Goal: Task Accomplishment & Management: Complete application form

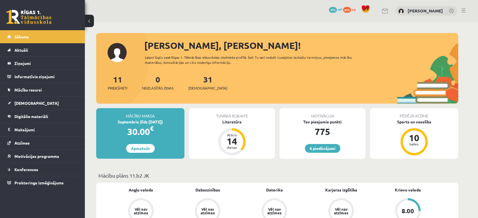
click at [200, 84] on div "31 Ieskaites" at bounding box center [207, 83] width 39 height 18
click at [207, 79] on div "11 Priekšmeti 0 Neizlasītās ziņas 31 Ieskaites" at bounding box center [277, 89] width 362 height 30
click at [206, 81] on div "31 Ieskaites" at bounding box center [207, 83] width 39 height 18
click at [205, 82] on div "31 Ieskaites" at bounding box center [207, 83] width 39 height 18
click at [202, 83] on link "31 Ieskaites" at bounding box center [207, 82] width 39 height 17
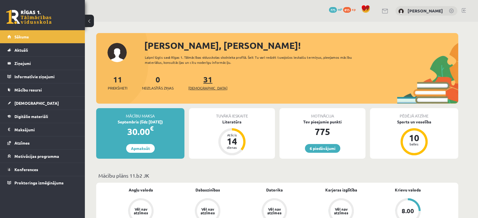
click at [199, 81] on link "31 Ieskaites" at bounding box center [207, 82] width 39 height 17
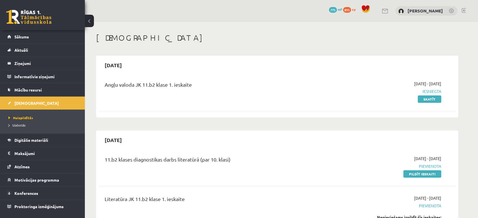
scroll to position [63, 0]
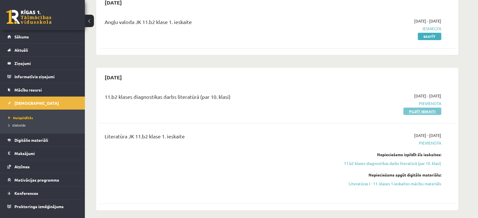
click at [417, 111] on link "Pildīt ieskaiti" at bounding box center [422, 111] width 38 height 7
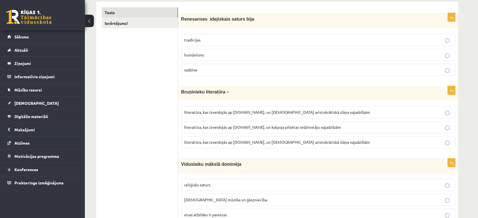
scroll to position [157, 0]
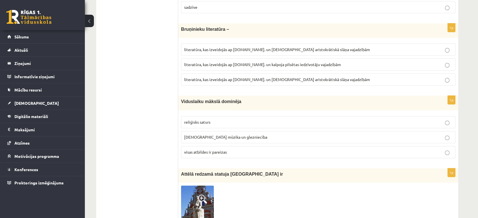
click at [204, 135] on span "baznīcas mūzika un glezniecība" at bounding box center [225, 137] width 83 height 5
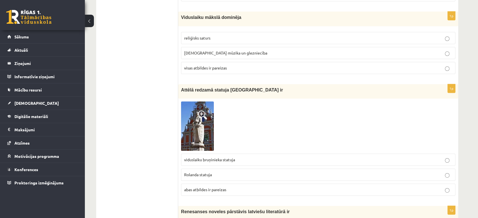
scroll to position [251, 0]
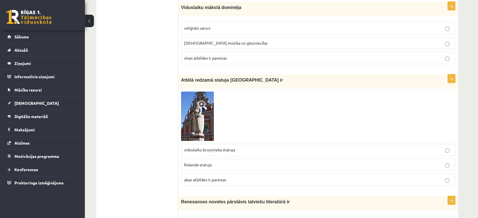
click at [198, 125] on img at bounding box center [197, 116] width 33 height 49
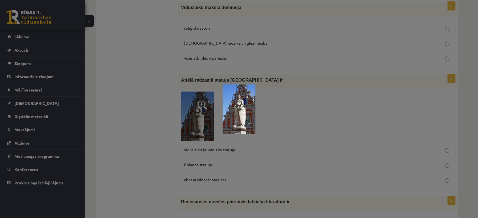
click at [252, 109] on img at bounding box center [239, 109] width 33 height 49
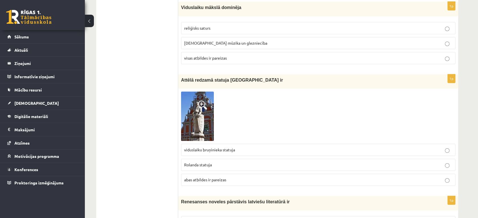
click at [195, 117] on img at bounding box center [197, 116] width 33 height 49
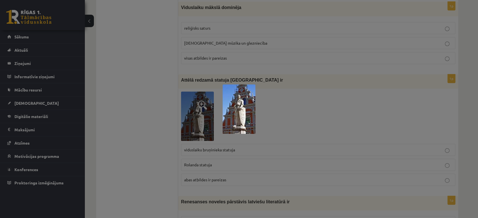
click at [277, 119] on div at bounding box center [239, 109] width 478 height 218
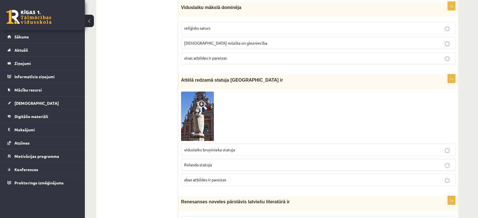
click at [204, 117] on img at bounding box center [197, 116] width 33 height 49
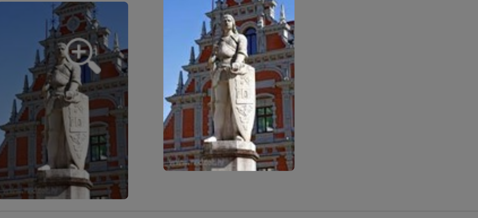
click at [259, 118] on div at bounding box center [239, 109] width 478 height 218
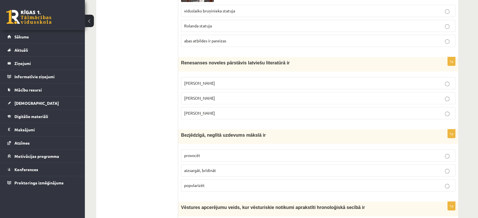
scroll to position [408, 0]
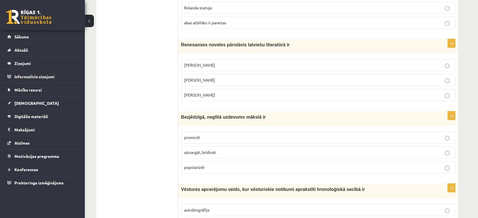
click at [204, 150] on span "aizsargāt, brīdināt" at bounding box center [200, 152] width 32 height 5
click at [204, 150] on p "aizsargāt, brīdināt" at bounding box center [318, 153] width 268 height 6
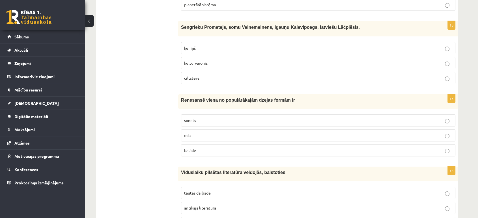
scroll to position [2132, 0]
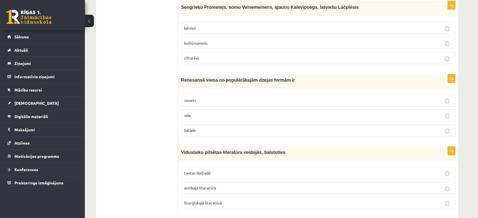
click at [223, 200] on p "liturģiskajā literatūrā" at bounding box center [318, 203] width 268 height 6
click at [218, 185] on p "antīkajā literatūrā" at bounding box center [318, 188] width 268 height 6
click at [223, 185] on p "antīkajā literatūrā" at bounding box center [318, 188] width 268 height 6
click at [203, 170] on p "tautas daiļradē" at bounding box center [318, 173] width 268 height 6
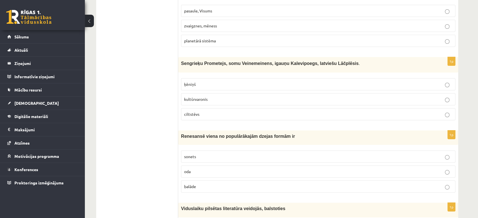
scroll to position [2069, 0]
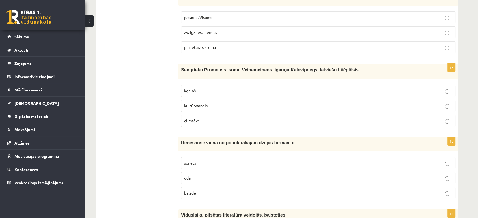
click at [199, 190] on p "balāde" at bounding box center [318, 193] width 268 height 6
click at [193, 161] on span "sonets" at bounding box center [190, 163] width 12 height 5
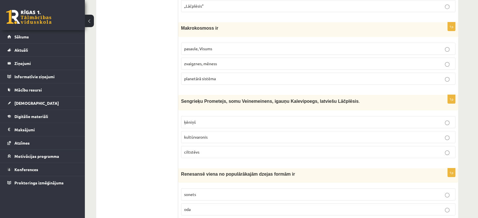
scroll to position [2006, 0]
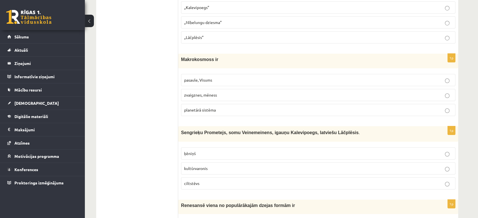
click at [208, 166] on span "kultūrvaronis" at bounding box center [195, 168] width 23 height 5
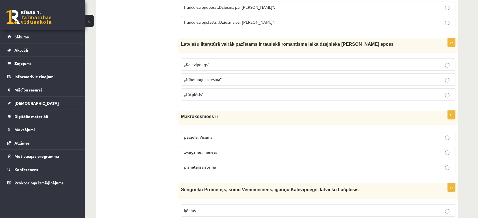
scroll to position [1943, 0]
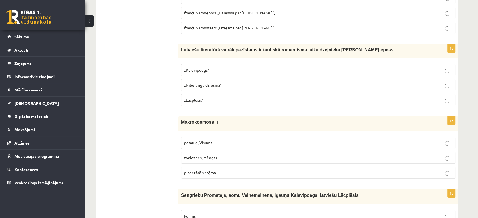
click at [220, 155] on p "zvaigznes, mēness" at bounding box center [318, 158] width 268 height 6
click at [221, 170] on p "planetārā sistēma" at bounding box center [318, 173] width 268 height 6
click at [198, 140] on span "pasaule, Visums" at bounding box center [198, 142] width 28 height 5
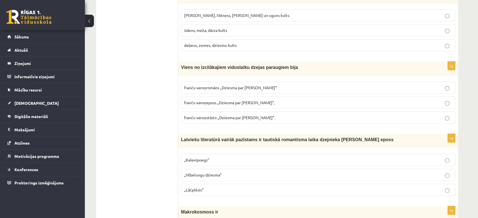
scroll to position [1880, 0]
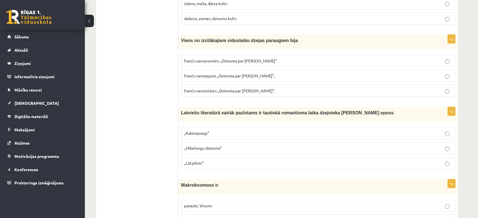
click at [203, 161] on span "„Lāčplēsis”" at bounding box center [194, 163] width 20 height 5
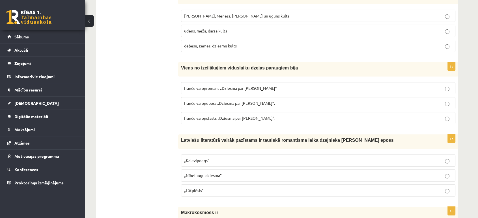
scroll to position [1817, 0]
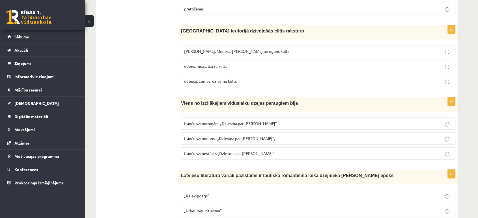
click at [215, 136] on span "franču varoņeposs „Dziesma par Rolandu”," at bounding box center [229, 138] width 91 height 5
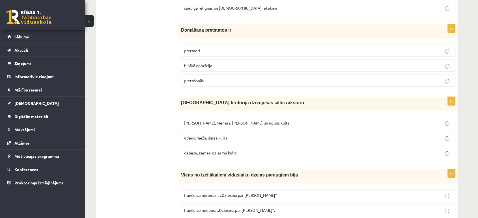
scroll to position [1755, 0]
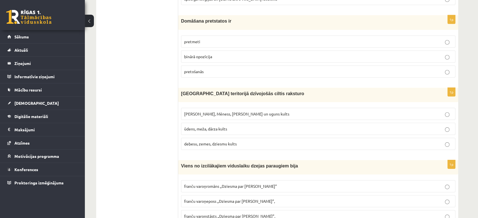
click at [212, 111] on span "Saules, Mēness, Pērkona un uguns kults" at bounding box center [236, 113] width 105 height 5
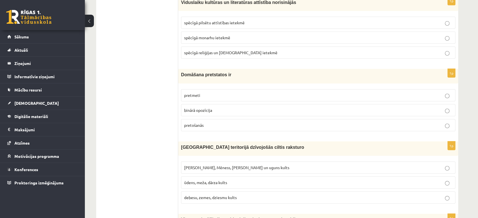
scroll to position [1692, 0]
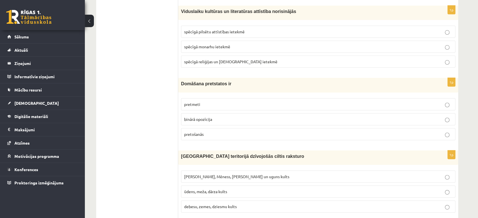
click at [212, 117] on p "binārā opozīcija" at bounding box center [318, 120] width 268 height 6
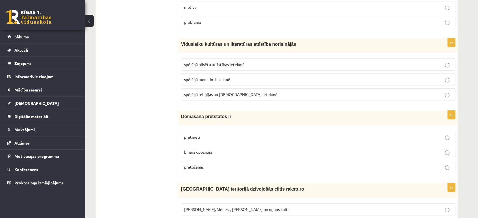
scroll to position [1629, 0]
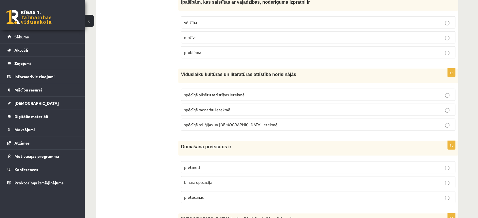
click at [204, 161] on label "pretmeti" at bounding box center [318, 167] width 274 height 12
click at [210, 104] on label "spēcīgā monarhu ietekmē" at bounding box center [318, 110] width 274 height 12
click at [213, 122] on span "spēcīgā reliģijas un baznīcas ietekmē" at bounding box center [230, 124] width 93 height 5
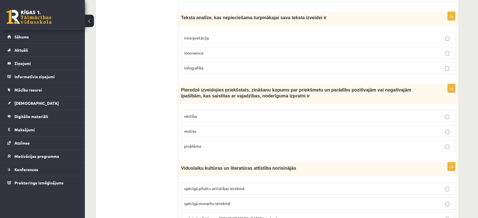
scroll to position [1535, 0]
click at [193, 114] on span "vērtība" at bounding box center [190, 116] width 13 height 5
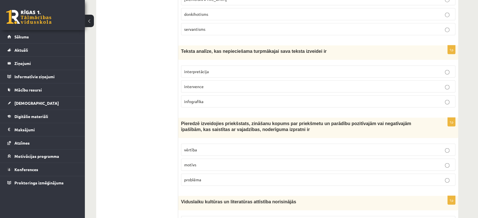
scroll to position [1503, 0]
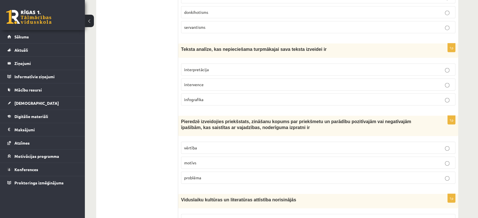
click at [202, 160] on p "motīvs" at bounding box center [318, 163] width 268 height 6
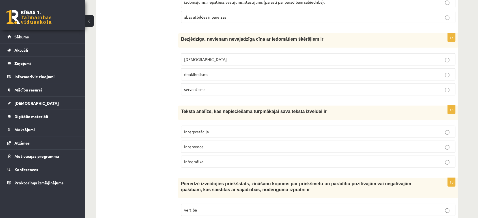
scroll to position [1440, 0]
click at [201, 130] on span "interpretācija" at bounding box center [196, 132] width 25 height 5
click at [208, 159] on p "infografika" at bounding box center [318, 162] width 268 height 6
click at [208, 145] on p "intervence" at bounding box center [318, 148] width 268 height 6
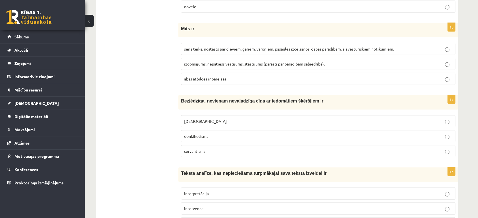
scroll to position [1378, 0]
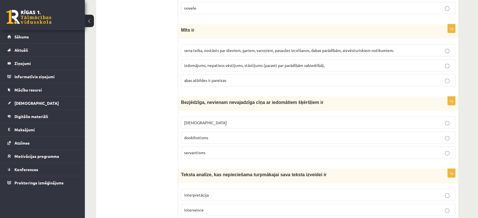
click at [210, 120] on span "minhauzenisms" at bounding box center [205, 122] width 43 height 5
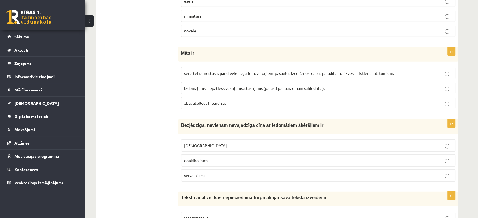
scroll to position [1346, 0]
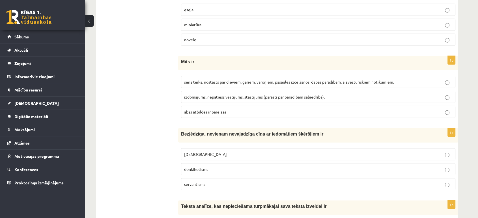
click at [217, 94] on span "izdomājums, nepatiess vēstījums, stāstījums (parasti par parādībām sabiedrībā)," at bounding box center [254, 96] width 141 height 5
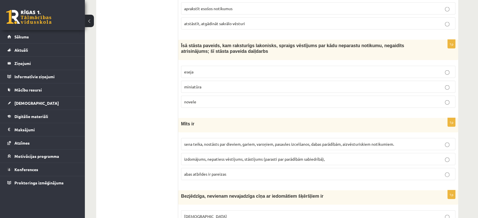
scroll to position [1252, 0]
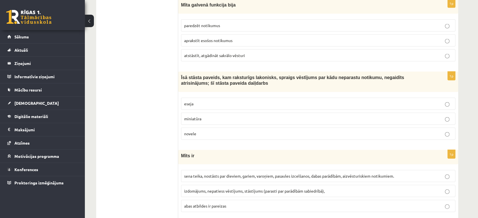
click at [201, 131] on p "novele" at bounding box center [318, 134] width 268 height 6
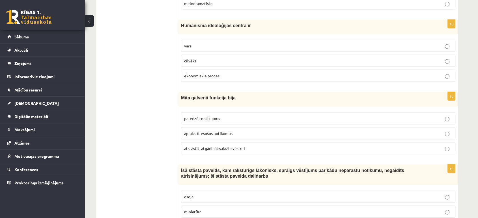
scroll to position [1158, 0]
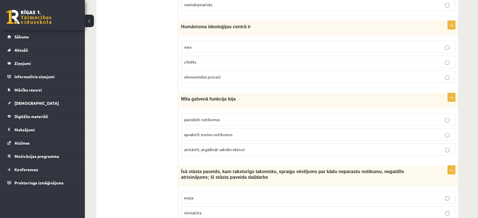
click at [253, 147] on p "atstāstīt, atgādināt sakrālo vēsturi" at bounding box center [318, 150] width 268 height 6
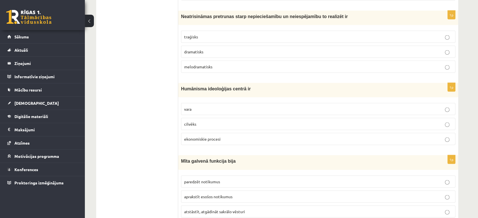
scroll to position [1095, 0]
click at [204, 107] on p "vara" at bounding box center [318, 110] width 268 height 6
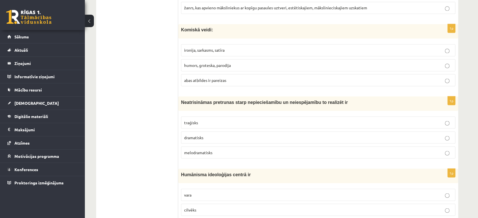
scroll to position [1000, 0]
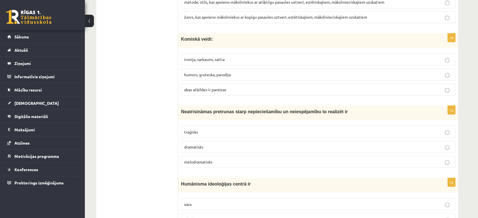
click at [204, 144] on p "dramatisks" at bounding box center [318, 147] width 268 height 6
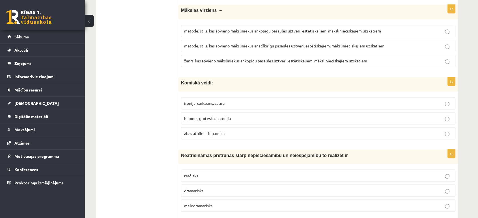
scroll to position [938, 0]
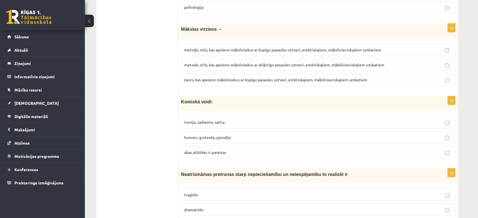
click at [196, 120] on span "ironija, sarkasms, satīra" at bounding box center [204, 122] width 40 height 5
click at [201, 150] on span "abas atbildes ir pareizas" at bounding box center [205, 152] width 42 height 5
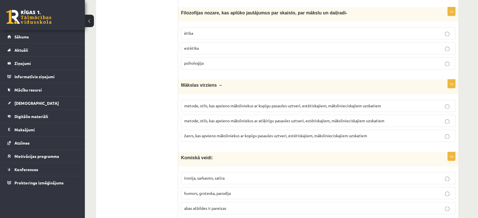
scroll to position [875, 0]
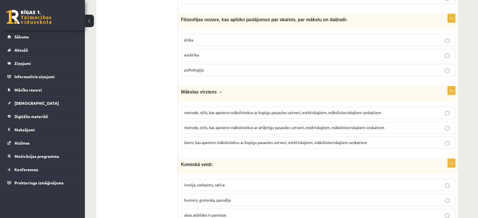
click at [385, 110] on p "metode, stils, kas apvieno māksliniekus ar kopīgu pasaules uztveri, estētiskaji…" at bounding box center [318, 113] width 268 height 6
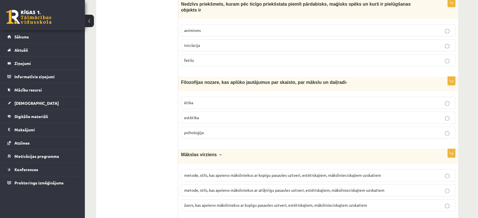
scroll to position [844, 0]
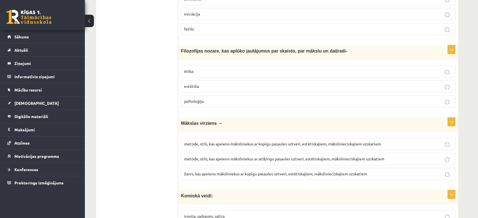
click at [195, 171] on span "žanrs, kas apvieno māksliniekus ar kopīgu pasaules uztveri, estētiskajiem, māks…" at bounding box center [275, 173] width 183 height 5
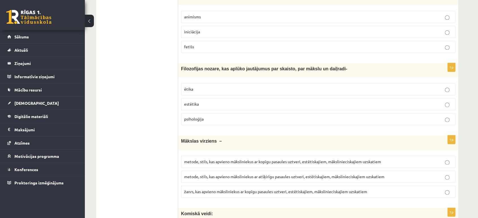
scroll to position [812, 0]
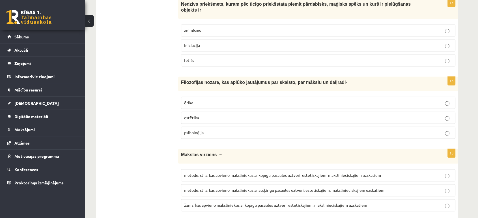
click at [206, 115] on p "estētika" at bounding box center [318, 118] width 268 height 6
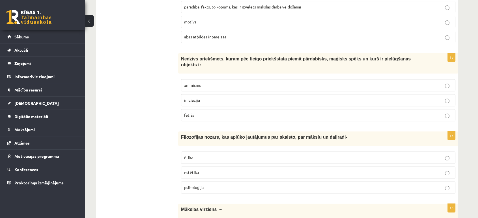
scroll to position [749, 0]
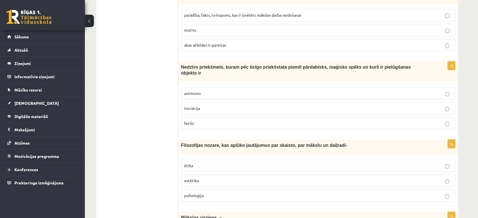
click at [206, 105] on p "iniciācija" at bounding box center [318, 108] width 268 height 6
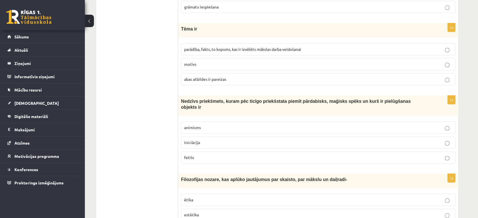
scroll to position [686, 0]
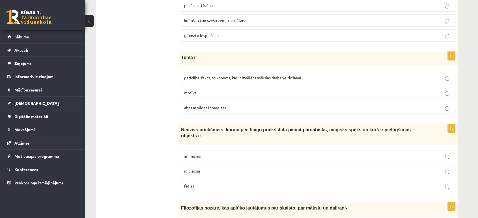
click at [202, 92] on p "motīvs" at bounding box center [318, 93] width 268 height 6
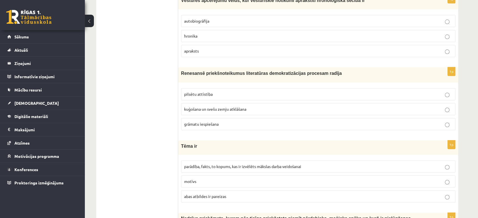
scroll to position [592, 0]
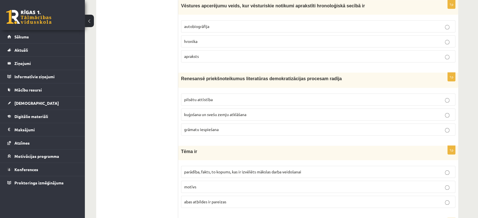
click at [209, 131] on p "grāmatu iespiešana" at bounding box center [318, 130] width 268 height 6
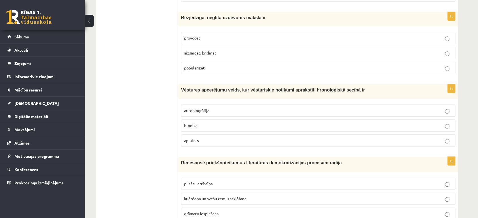
scroll to position [498, 0]
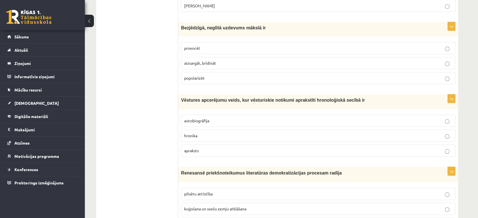
click at [202, 135] on p "hronika" at bounding box center [318, 136] width 268 height 6
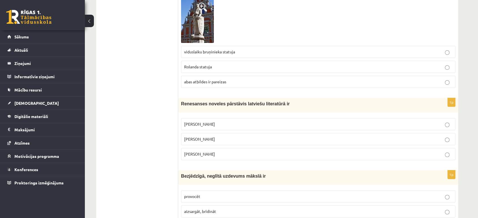
scroll to position [341, 0]
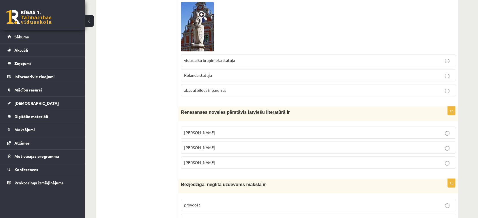
click at [200, 146] on span "Kārlis Skalbe" at bounding box center [199, 147] width 31 height 5
click at [204, 60] on span "viduslaiku bruņinieka statuja" at bounding box center [209, 60] width 51 height 5
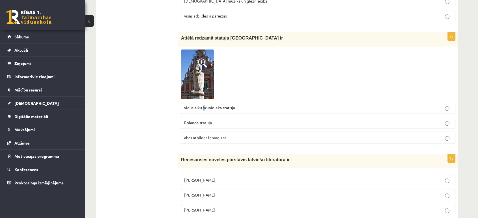
scroll to position [247, 0]
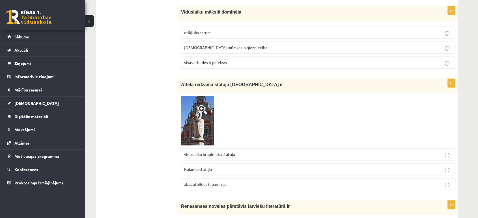
click at [232, 152] on span "viduslaiku bruņinieka statuja" at bounding box center [209, 154] width 51 height 5
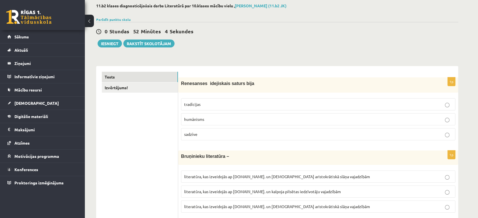
scroll to position [0, 0]
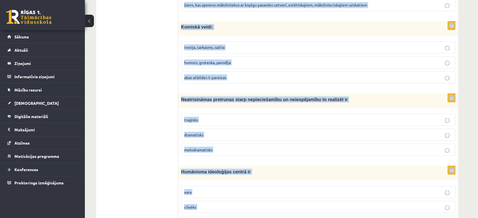
drag, startPoint x: 182, startPoint y: 115, endPoint x: 267, endPoint y: 216, distance: 132.5
click at [267, 216] on form "1p Renesanses idejiskais saturs bija tradīcijas humānisms sadzīve 1p Bruņinieku…" at bounding box center [318, 211] width 269 height 2244
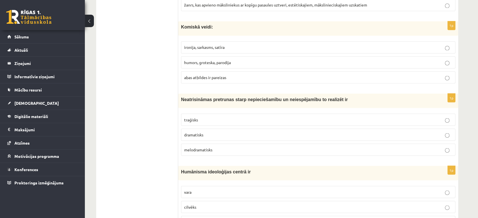
drag, startPoint x: 119, startPoint y: 139, endPoint x: 161, endPoint y: 134, distance: 41.8
click at [119, 138] on ul "Tests Izvērtējums!" at bounding box center [140, 211] width 76 height 2244
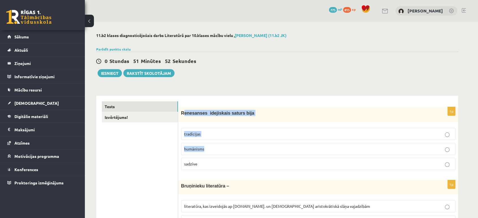
drag, startPoint x: 182, startPoint y: 113, endPoint x: 186, endPoint y: 114, distance: 3.6
click at [213, 139] on div "1p Renesanses idejiskais saturs bija tradīcijas humānisms sadzīve" at bounding box center [318, 141] width 280 height 68
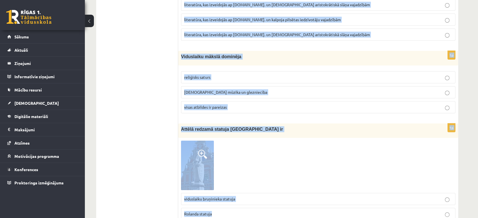
scroll to position [210, 0]
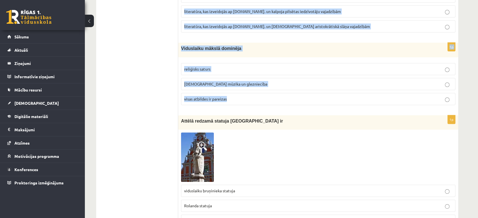
drag, startPoint x: 180, startPoint y: 111, endPoint x: 239, endPoint y: 94, distance: 61.0
copy form "Renesanses idejiskais saturs bija tradīcijas humānisms sadzīve 1p Bruņinieku li…"
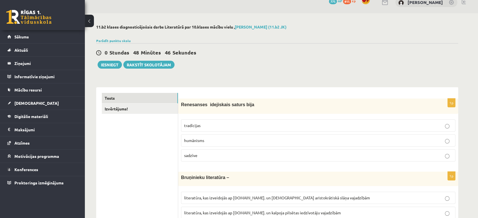
scroll to position [0, 0]
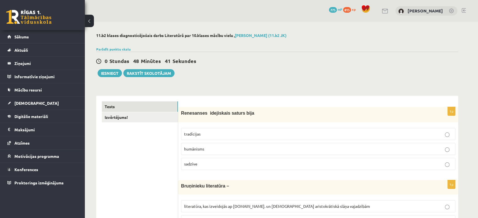
click at [207, 150] on p "humānisms" at bounding box center [318, 149] width 268 height 6
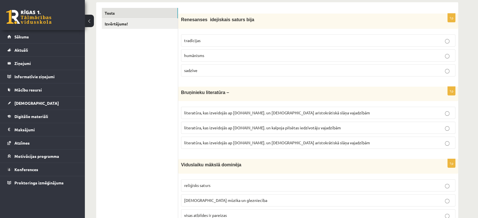
scroll to position [94, 0]
click at [222, 127] on span "literatūra, kas izveidojās ap 12.gs. un kalpoja pilsētas iedzīvotāju vajadzībām" at bounding box center [262, 127] width 157 height 5
click at [242, 139] on label "literatūra, kas izveidojās ap 12.gs. un kalpoja aristokrātiskā slāņa vajadzībām" at bounding box center [318, 142] width 274 height 12
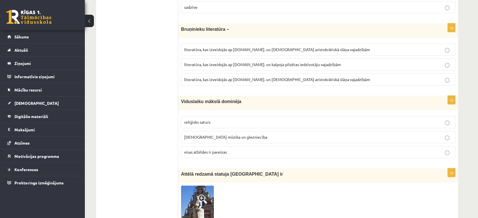
scroll to position [188, 0]
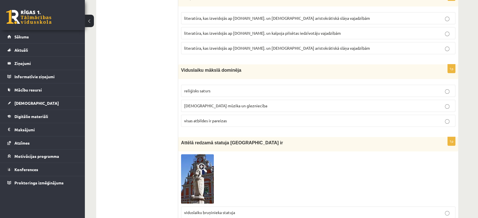
click at [216, 93] on p "reliģisks saturs" at bounding box center [318, 91] width 268 height 6
click at [194, 122] on span "visas atbildes ir pareizas" at bounding box center [205, 120] width 43 height 5
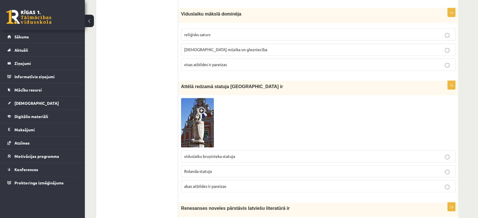
scroll to position [283, 0]
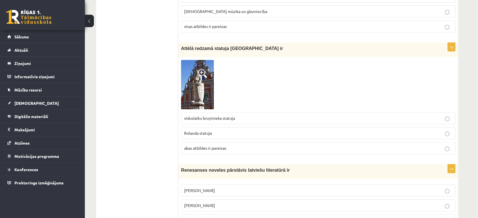
click at [213, 130] on p "Rolanda statuja" at bounding box center [318, 133] width 268 height 6
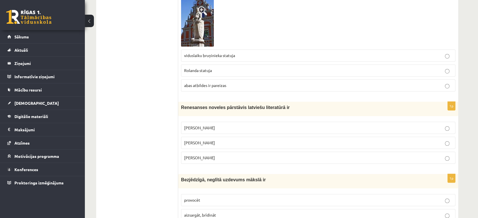
scroll to position [377, 0]
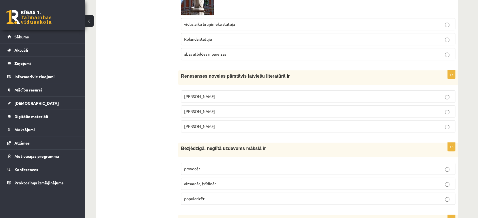
click at [206, 124] on p "Jānis Ezeriņš" at bounding box center [318, 127] width 268 height 6
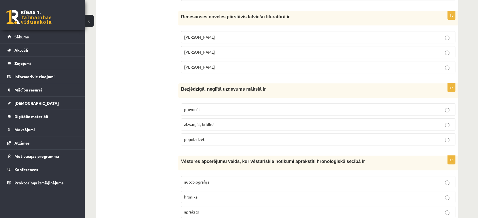
scroll to position [440, 0]
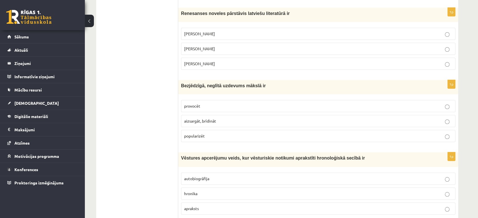
click at [204, 107] on p "provocēt" at bounding box center [318, 106] width 268 height 6
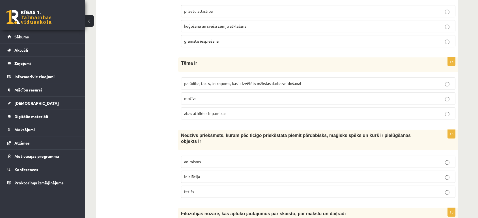
scroll to position [691, 0]
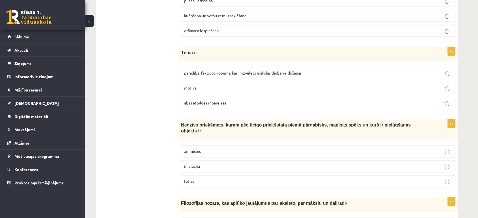
click at [207, 70] on span "parādība, fakts, to kopums, kas ir izvēlēts mākslas darba veidošanai" at bounding box center [242, 72] width 117 height 5
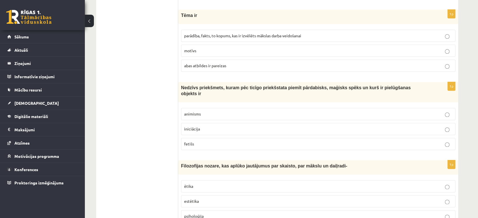
scroll to position [754, 0]
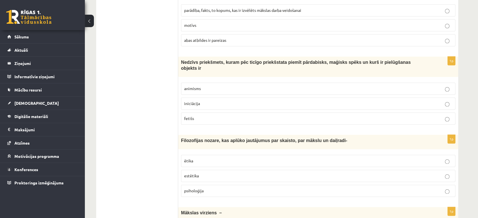
click at [204, 116] on p "fetišs" at bounding box center [318, 119] width 268 height 6
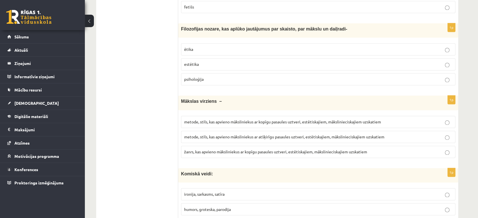
scroll to position [880, 0]
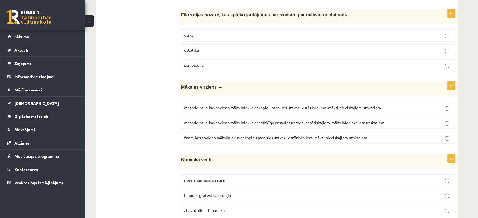
click at [266, 105] on span "metode, stils, kas apvieno māksliniekus ar kopīgu pasaules uztveri, estētiskaji…" at bounding box center [282, 107] width 197 height 5
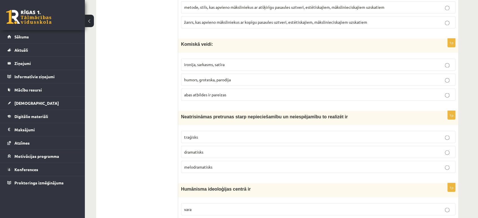
scroll to position [1005, 0]
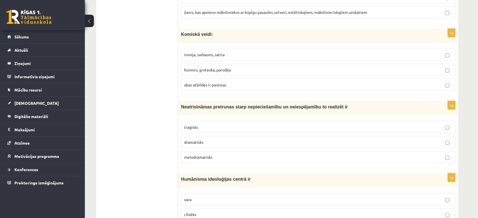
click at [196, 124] on span "traģisks" at bounding box center [191, 126] width 14 height 5
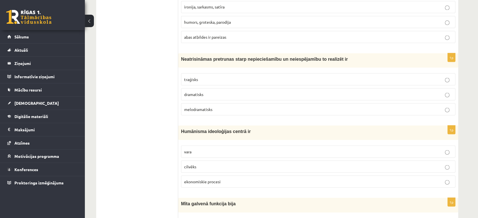
scroll to position [1068, 0]
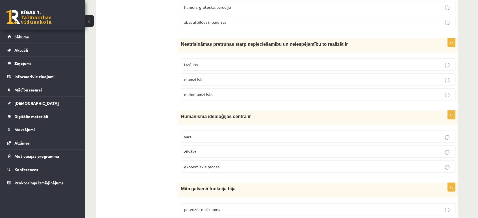
click at [197, 149] on p "cilvēks" at bounding box center [318, 152] width 268 height 6
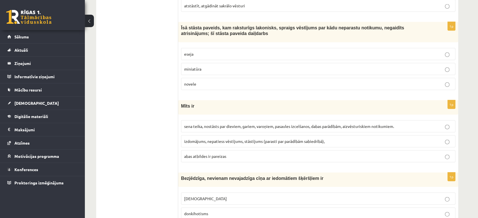
scroll to position [1319, 0]
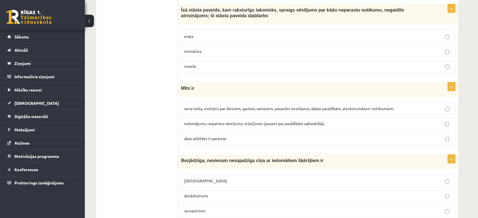
drag, startPoint x: 237, startPoint y: 99, endPoint x: 239, endPoint y: 101, distance: 3.4
click at [239, 106] on span "sena teika, nostāsts par dieviem, gariem, varoņiem, pasaules izcelšanos, dabas …" at bounding box center [289, 108] width 210 height 5
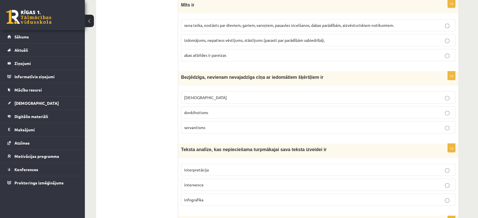
scroll to position [1414, 0]
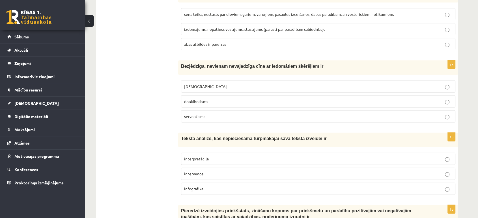
click at [198, 99] on span "donkihotisms" at bounding box center [196, 101] width 24 height 5
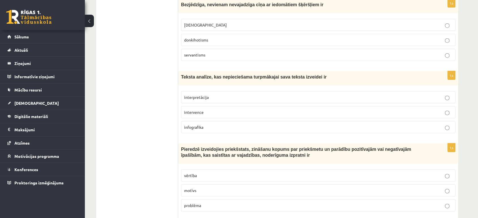
scroll to position [1477, 0]
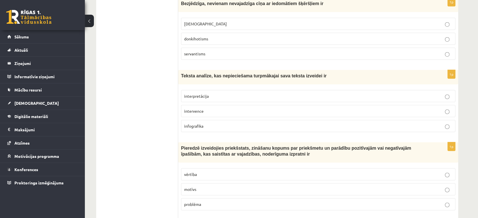
click at [217, 93] on p "interpretācija" at bounding box center [318, 96] width 268 height 6
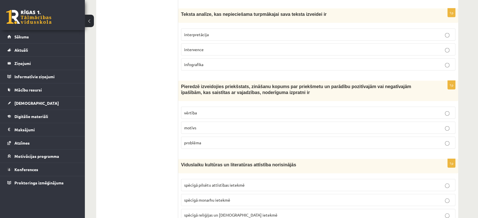
scroll to position [1539, 0]
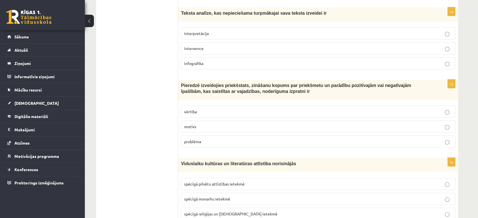
click at [219, 106] on label "vērtība" at bounding box center [318, 112] width 274 height 12
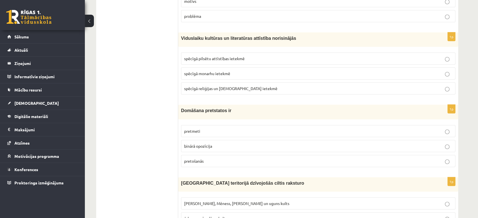
scroll to position [1697, 0]
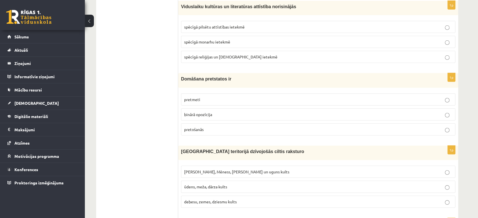
click at [200, 112] on span "binārā opozīcija" at bounding box center [198, 114] width 28 height 5
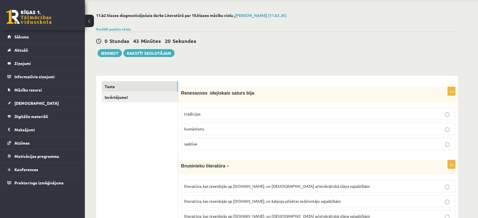
scroll to position [0, 0]
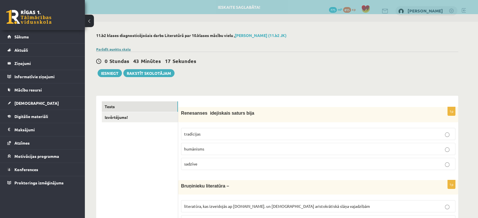
click at [116, 49] on link "Parādīt punktu skalu" at bounding box center [113, 49] width 34 height 5
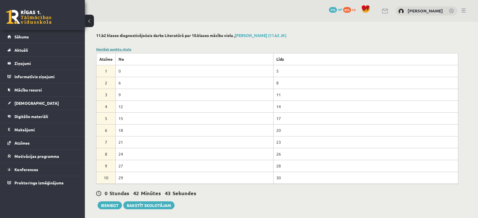
click at [114, 48] on link "Noslēpt punktu skalu" at bounding box center [113, 49] width 35 height 5
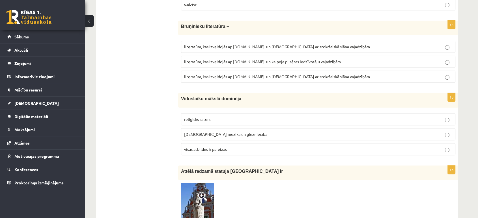
scroll to position [220, 0]
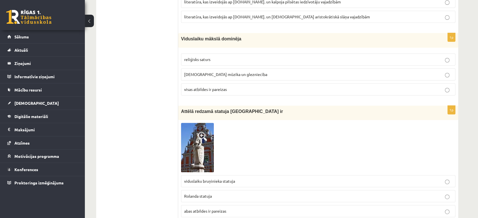
click at [196, 73] on span "baznīcas mūzika un glezniecība" at bounding box center [225, 74] width 83 height 5
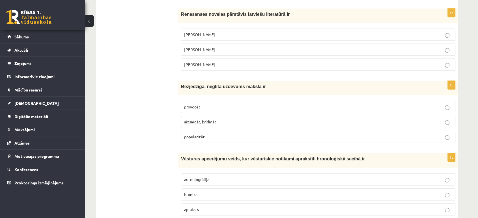
scroll to position [440, 0]
click at [204, 104] on p "provocēt" at bounding box center [318, 106] width 268 height 6
click at [202, 118] on span "aizsargāt, brīdināt" at bounding box center [200, 120] width 32 height 5
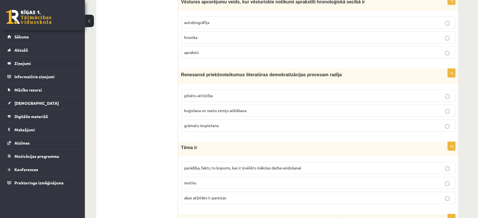
scroll to position [597, 0]
click at [202, 115] on fieldset "pilsētu attīstība kuģošana un svešu zemju atklāšana grāmatu iespiešana" at bounding box center [318, 109] width 274 height 47
click at [210, 172] on fieldset "parādība, fakts, to kopums, kas ir izvēlēts mākslas darba veidošanai motīvs aba…" at bounding box center [318, 181] width 274 height 47
drag, startPoint x: 205, startPoint y: 181, endPoint x: 203, endPoint y: 179, distance: 3.0
click at [205, 181] on p "motīvs" at bounding box center [318, 182] width 268 height 6
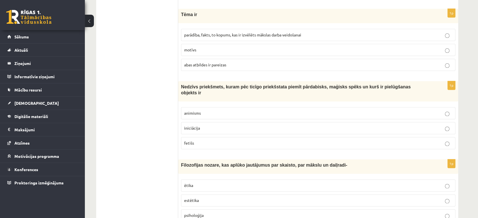
scroll to position [754, 0]
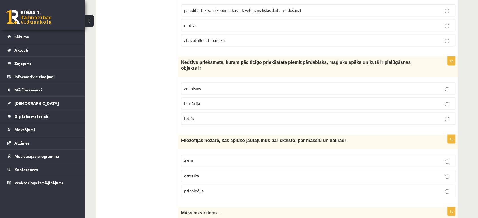
click at [217, 173] on p "estētika" at bounding box center [318, 176] width 268 height 6
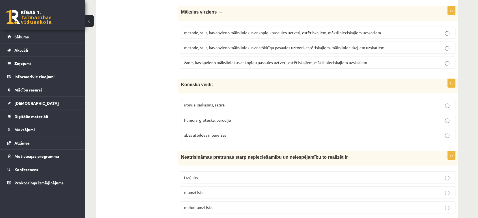
scroll to position [1005, 0]
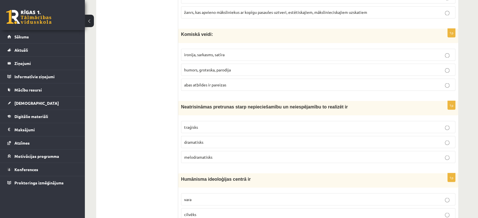
click at [202, 198] on fieldset "vara cilvēks ekonomiskie procesi" at bounding box center [318, 214] width 274 height 47
click at [209, 194] on label "vara" at bounding box center [318, 199] width 274 height 12
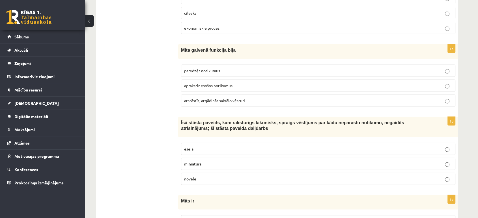
scroll to position [1257, 0]
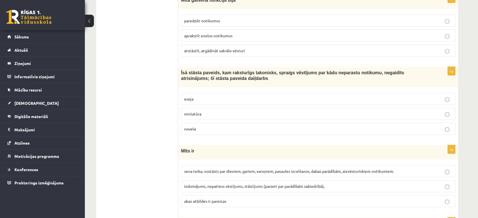
click at [207, 98] on fieldset "eseja miniatūra novele" at bounding box center [318, 113] width 274 height 47
click at [206, 96] on p "eseja" at bounding box center [318, 99] width 268 height 6
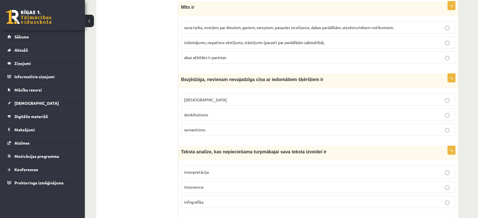
scroll to position [1414, 0]
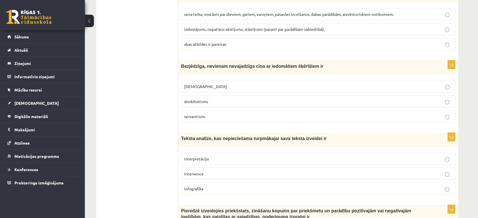
click at [191, 156] on span "interpretācija" at bounding box center [196, 158] width 25 height 5
drag, startPoint x: 199, startPoint y: 160, endPoint x: 200, endPoint y: 165, distance: 5.2
click at [200, 168] on label "intervence" at bounding box center [318, 174] width 274 height 12
click at [201, 171] on span "intervence" at bounding box center [194, 173] width 20 height 5
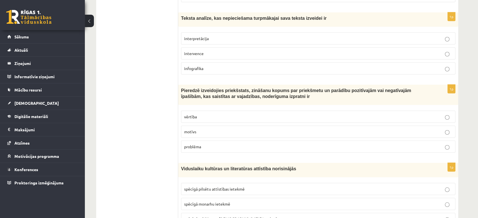
scroll to position [1571, 0]
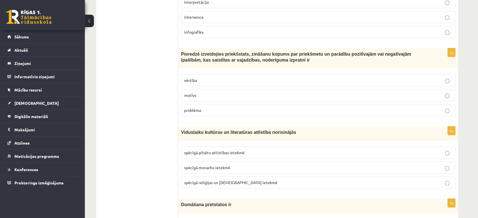
click at [191, 77] on p "vērtība" at bounding box center [318, 80] width 268 height 6
click at [197, 91] on label "motīvs" at bounding box center [318, 95] width 274 height 12
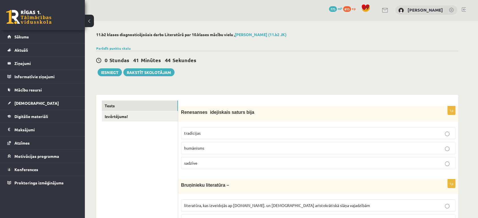
scroll to position [0, 0]
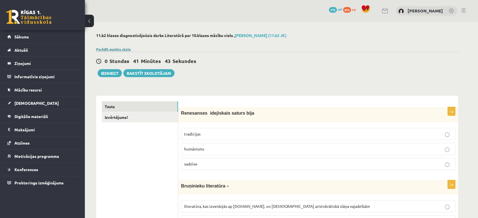
click at [112, 49] on link "Parādīt punktu skalu" at bounding box center [113, 49] width 34 height 5
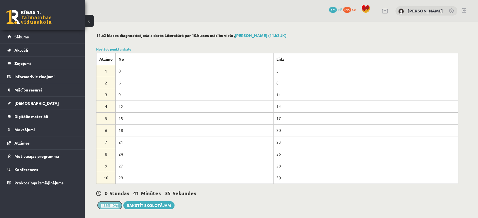
click at [102, 203] on button "Iesniegt" at bounding box center [110, 206] width 24 height 8
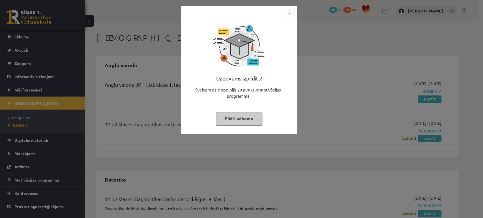
click at [229, 116] on button "Pildīt nākamo" at bounding box center [239, 118] width 46 height 13
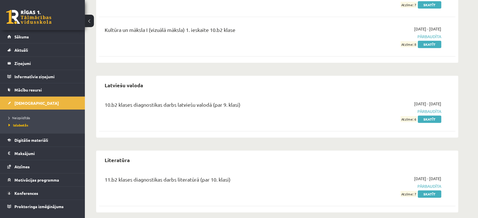
scroll to position [440, 0]
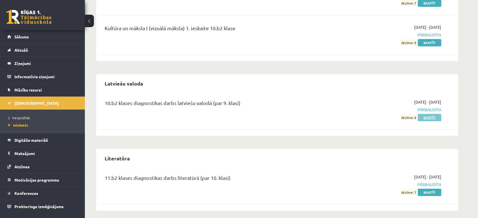
click at [419, 117] on link "Skatīt" at bounding box center [429, 117] width 23 height 7
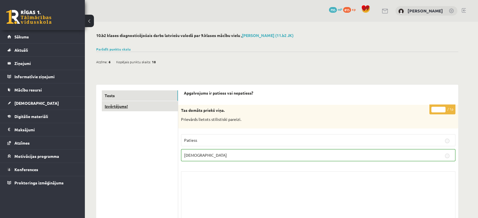
click at [130, 106] on link "Izvērtējums!" at bounding box center [140, 106] width 76 height 10
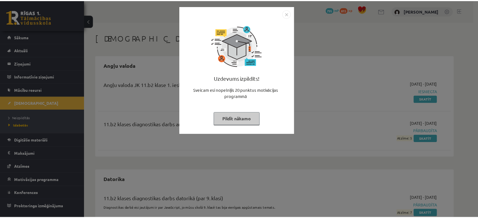
scroll to position [440, 0]
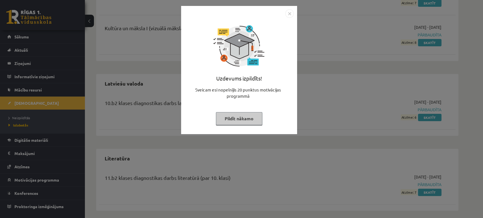
click at [234, 118] on button "Pildīt nākamo" at bounding box center [239, 118] width 46 height 13
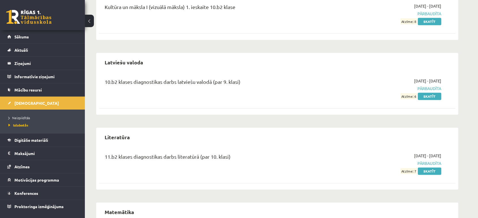
scroll to position [471, 0]
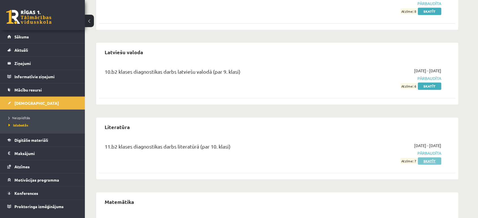
drag, startPoint x: 425, startPoint y: 163, endPoint x: 423, endPoint y: 161, distance: 3.2
click at [425, 163] on link "Skatīt" at bounding box center [429, 161] width 23 height 7
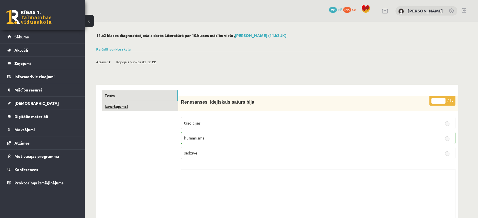
click at [120, 106] on link "Izvērtējums!" at bounding box center [140, 106] width 76 height 10
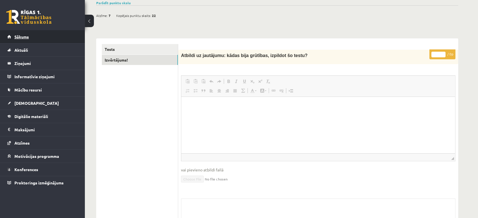
click at [39, 41] on link "Sākums" at bounding box center [42, 36] width 70 height 13
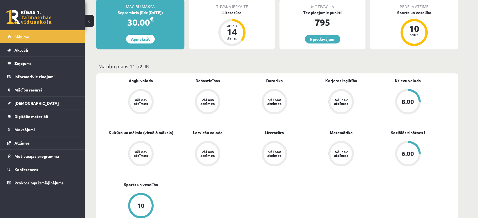
scroll to position [157, 0]
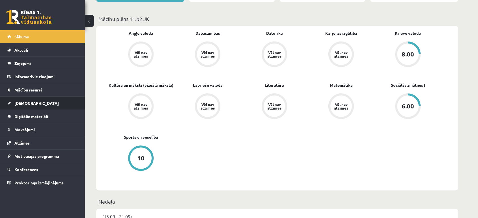
click at [19, 99] on link "[DEMOGRAPHIC_DATA]" at bounding box center [42, 103] width 70 height 13
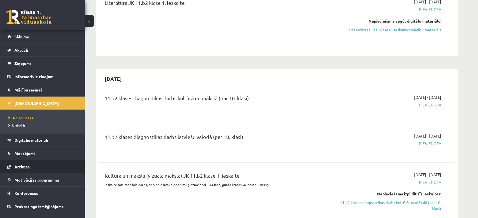
click at [23, 166] on span "Atzīmes" at bounding box center [21, 166] width 15 height 5
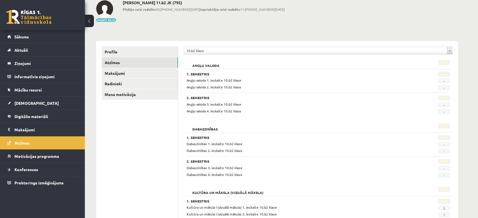
scroll to position [18, 0]
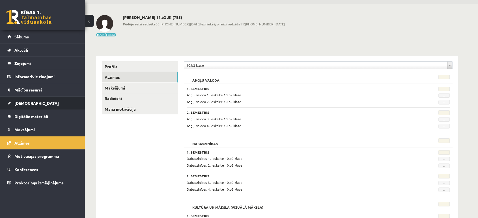
click at [18, 102] on span "[DEMOGRAPHIC_DATA]" at bounding box center [36, 103] width 44 height 5
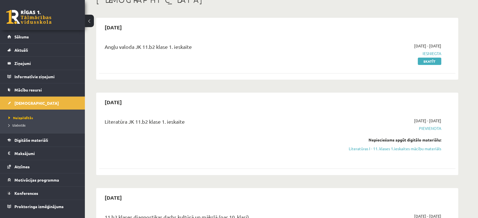
scroll to position [50, 0]
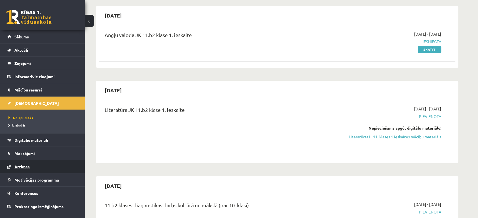
click at [21, 169] on link "Atzīmes" at bounding box center [42, 166] width 70 height 13
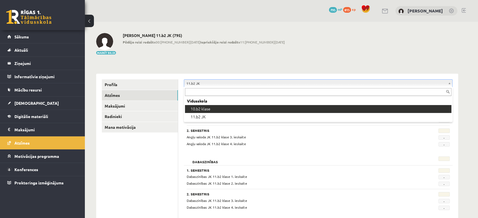
drag, startPoint x: 207, startPoint y: 106, endPoint x: 203, endPoint y: 106, distance: 4.0
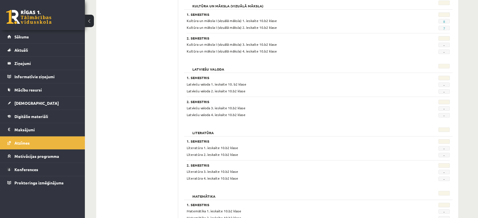
scroll to position [269, 0]
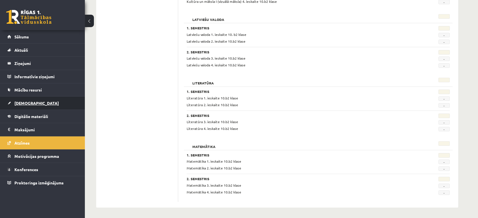
click at [18, 108] on link "[DEMOGRAPHIC_DATA]" at bounding box center [42, 103] width 70 height 13
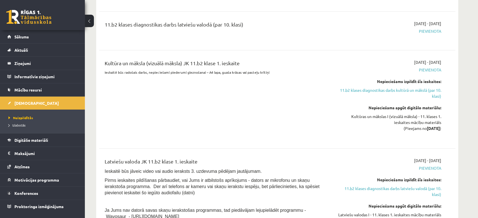
click at [20, 124] on span "Izlabotās" at bounding box center [16, 125] width 17 height 5
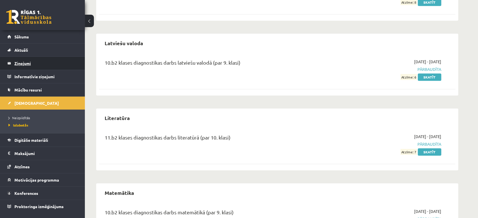
scroll to position [471, 0]
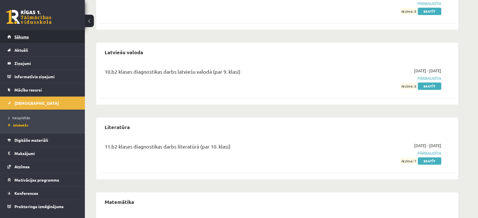
click at [27, 38] on span "Sākums" at bounding box center [21, 36] width 14 height 5
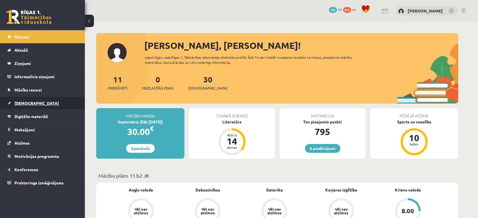
click at [17, 103] on span "[DEMOGRAPHIC_DATA]" at bounding box center [36, 103] width 44 height 5
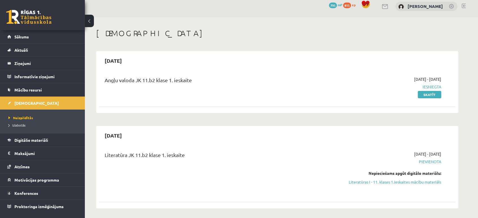
scroll to position [63, 0]
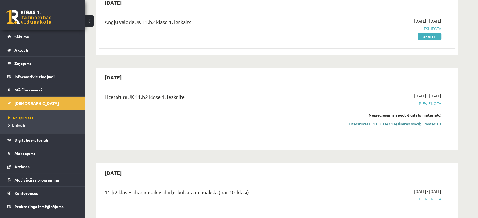
click at [389, 124] on link "Literatūras I - 11. klases 1.ieskaites mācību materiāls" at bounding box center [388, 124] width 107 height 6
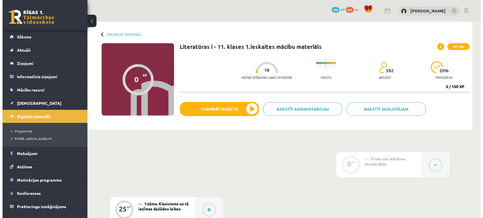
scroll to position [63, 0]
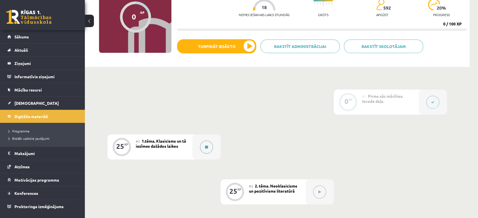
click at [205, 148] on icon at bounding box center [206, 147] width 3 height 3
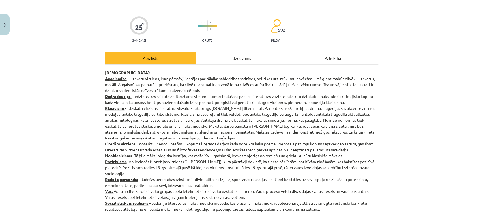
click at [235, 62] on div "Uzdevums" at bounding box center [241, 58] width 91 height 13
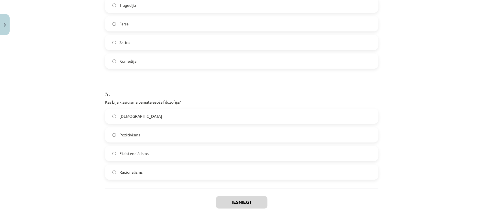
scroll to position [504, 0]
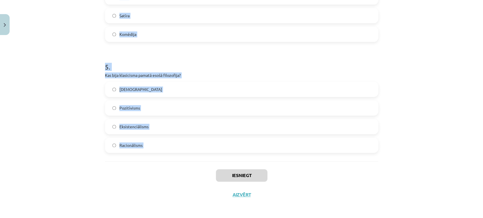
drag, startPoint x: 103, startPoint y: 82, endPoint x: 159, endPoint y: 150, distance: 88.1
copy form "1 . Kas klasicismā bija galvenais mākslas darba mērķis? Izklaidēt publiku Morāl…"
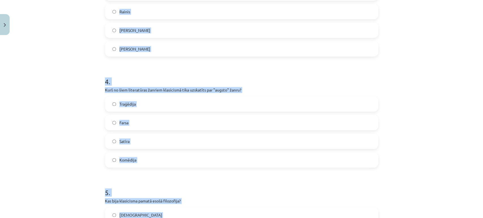
click at [61, 87] on div "Mācību tēma: Literatūras i - 11. klases 1.ieskaites mācību materiāls #2 1.tēma.…" at bounding box center [241, 109] width 483 height 218
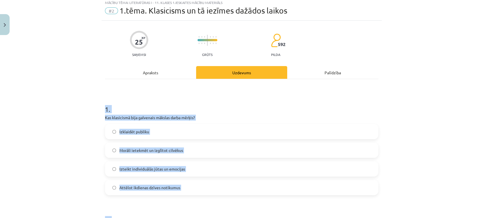
scroll to position [0, 0]
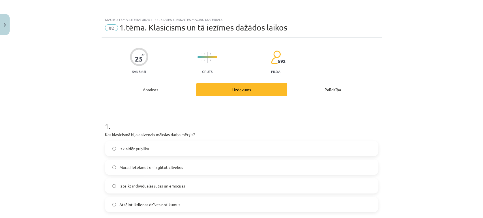
click at [45, 92] on div "Mācību tēma: Literatūras i - 11. klases 1.ieskaites mācību materiāls #2 1.tēma.…" at bounding box center [241, 109] width 483 height 218
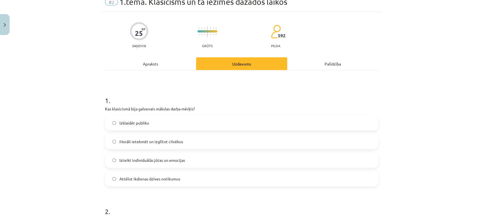
scroll to position [63, 0]
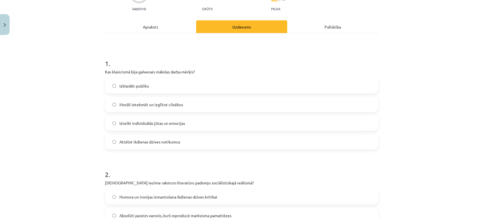
click at [134, 105] on span "Morāli ietekmēt un izglītot cilvēkus" at bounding box center [151, 105] width 64 height 6
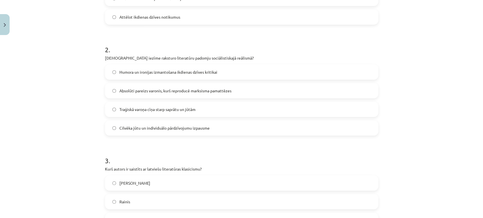
scroll to position [188, 0]
click at [120, 90] on span "Absolūti pareizs varonis, kurš reproducē marksisma pamattēzes" at bounding box center [175, 90] width 112 height 6
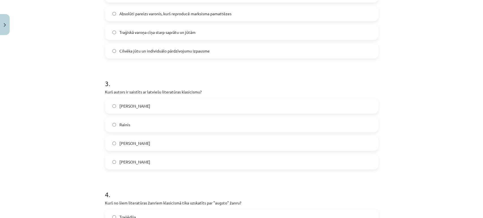
scroll to position [283, 0]
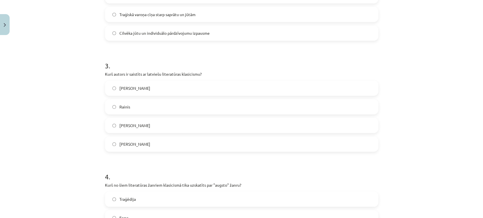
click at [133, 87] on span "[PERSON_NAME]" at bounding box center [134, 88] width 31 height 6
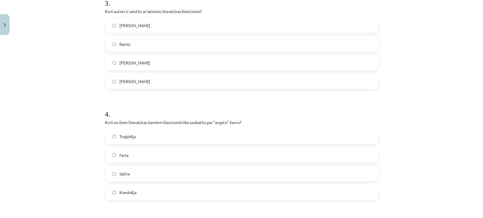
scroll to position [408, 0]
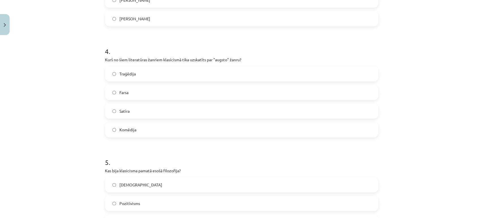
click at [127, 74] on span "Traģēdija" at bounding box center [127, 74] width 16 height 6
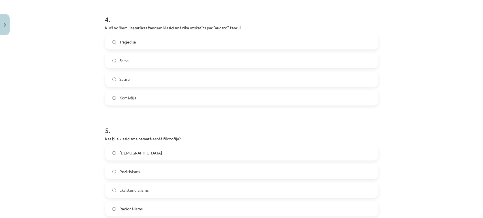
scroll to position [503, 0]
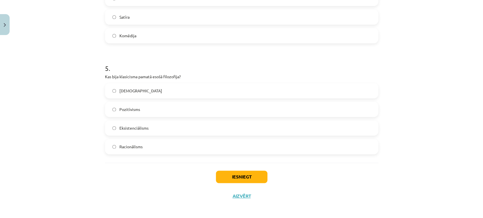
click at [119, 145] on span "Racionālisms" at bounding box center [130, 147] width 23 height 6
click at [232, 175] on button "Iesniegt" at bounding box center [241, 177] width 51 height 12
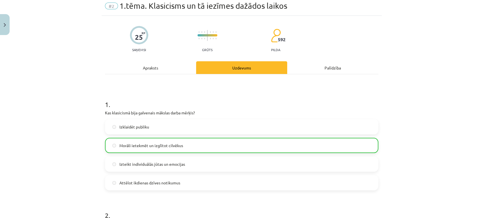
scroll to position [0, 0]
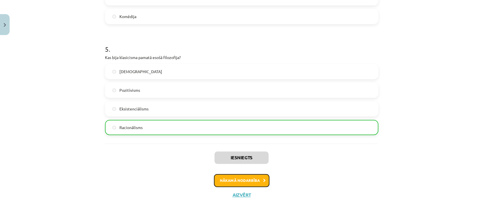
click at [239, 182] on button "Nākamā nodarbība" at bounding box center [241, 180] width 55 height 13
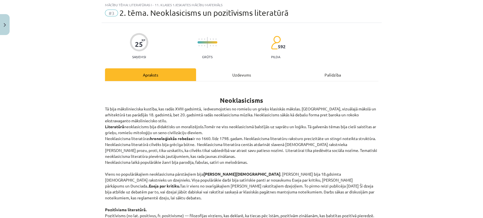
scroll to position [14, 0]
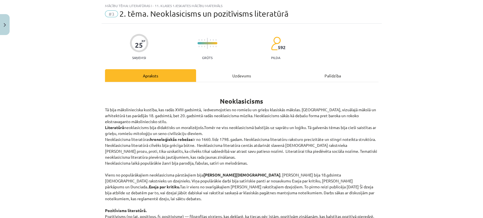
click at [241, 74] on div "Uzdevums" at bounding box center [241, 75] width 91 height 13
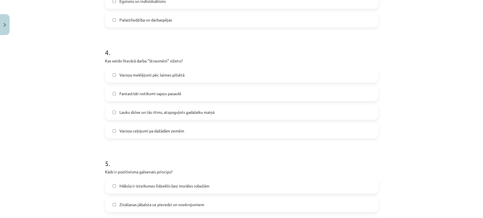
scroll to position [504, 0]
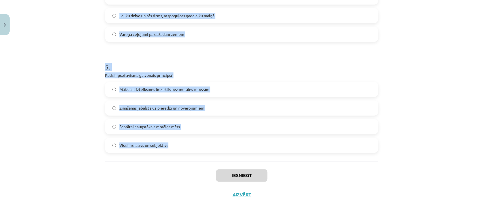
drag, startPoint x: 102, startPoint y: 47, endPoint x: 195, endPoint y: 143, distance: 134.0
copy form "1 . Kurš no šiem darbiem ir Aleksandra Pāvesta (Alexander Pope) sarakstīts? "Do…"
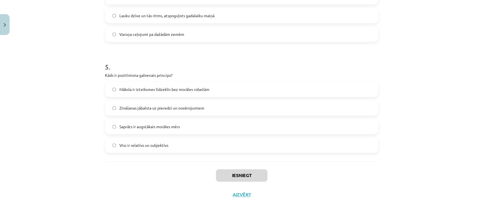
click at [152, 177] on div "Iesniegt Aizvērt" at bounding box center [241, 181] width 273 height 40
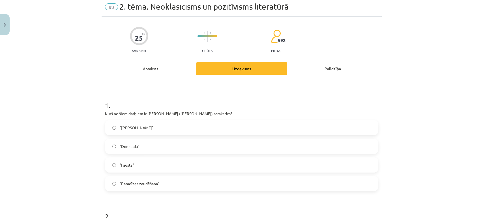
scroll to position [31, 0]
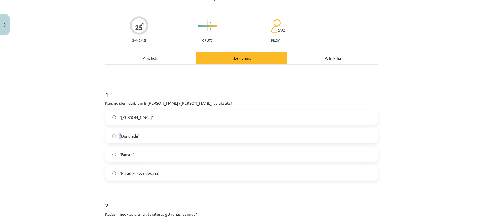
click at [119, 133] on span ""Dunciada"" at bounding box center [129, 136] width 20 height 6
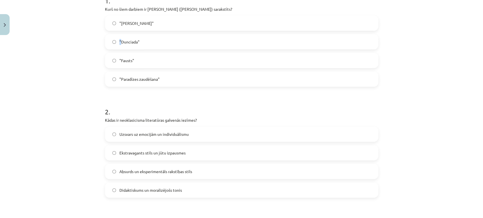
click at [115, 42] on label ""Dunciada"" at bounding box center [241, 42] width 272 height 14
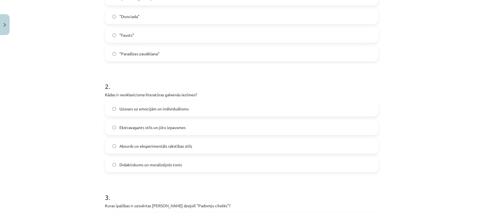
scroll to position [157, 0]
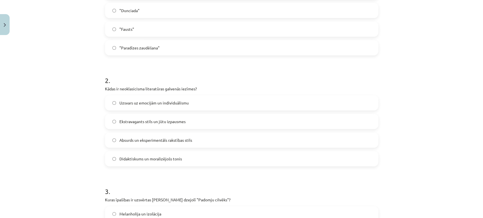
click at [134, 160] on span "Didaktiskums un moralizējošs tonis" at bounding box center [150, 159] width 62 height 6
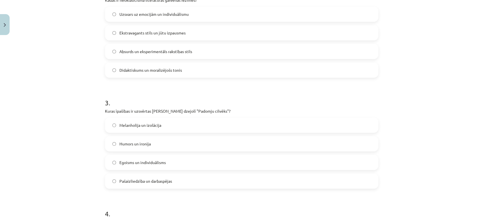
scroll to position [283, 0]
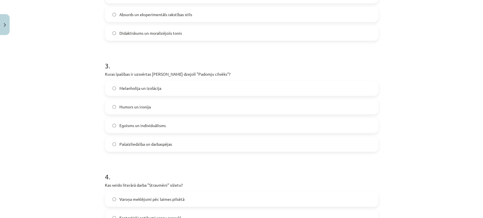
click at [119, 141] on span "Pašaizliedzība un darbaspējas" at bounding box center [145, 144] width 53 height 6
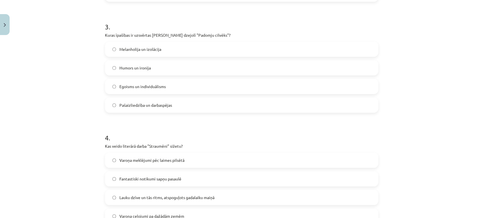
scroll to position [377, 0]
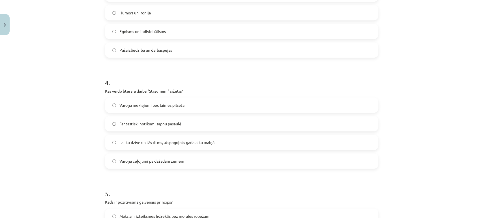
click at [123, 107] on span "Varoņa meklējumi pēc laimes pilsētā" at bounding box center [151, 105] width 65 height 6
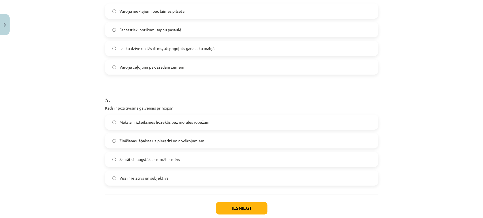
click at [138, 135] on label "Zināšanas jābalsta uz pieredzi un novērojumiem" at bounding box center [241, 141] width 272 height 14
click at [225, 207] on button "Iesniegt" at bounding box center [241, 208] width 51 height 12
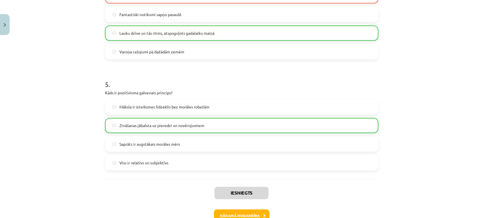
scroll to position [490, 0]
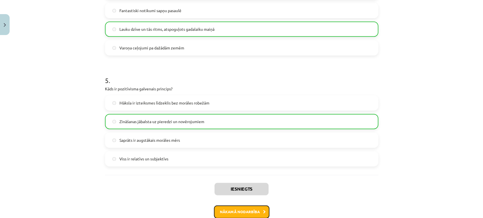
click at [221, 211] on button "Nākamā nodarbība" at bounding box center [241, 212] width 55 height 13
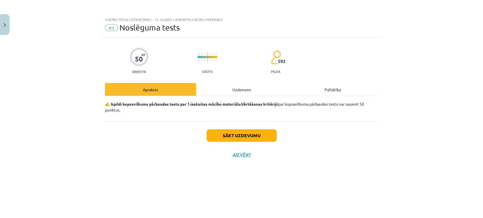
scroll to position [0, 0]
click at [249, 93] on div "Uzdevums" at bounding box center [241, 89] width 91 height 13
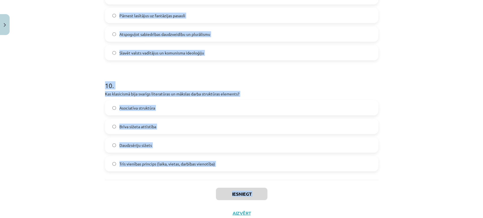
scroll to position [1060, 0]
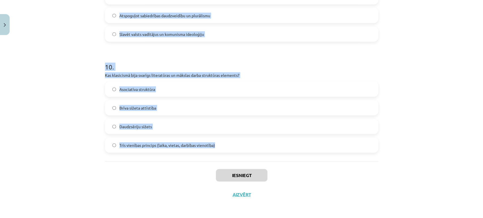
drag, startPoint x: 109, startPoint y: 36, endPoint x: 218, endPoint y: 152, distance: 159.0
copy form "1 . Kuru literāro virzienu pārstāv Žans Baptists Moljērs? Naturālisms Klasicism…"
drag, startPoint x: 42, startPoint y: 95, endPoint x: 221, endPoint y: 186, distance: 200.8
click at [42, 96] on div "Mācību tēma: Literatūras i - 11. klases 1.ieskaites mācību materiāls #4 Noslēgu…" at bounding box center [241, 109] width 483 height 218
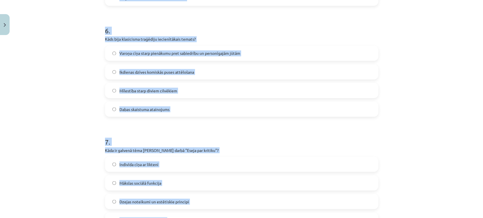
click at [68, 102] on div "Mācību tēma: Literatūras i - 11. klases 1.ieskaites mācību materiāls #4 Noslēgu…" at bounding box center [241, 109] width 483 height 218
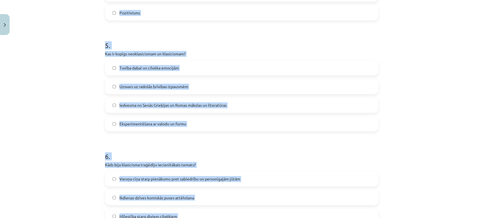
click at [70, 102] on div "Mācību tēma: Literatūras i - 11. klases 1.ieskaites mācību materiāls #4 Noslēgu…" at bounding box center [241, 109] width 483 height 218
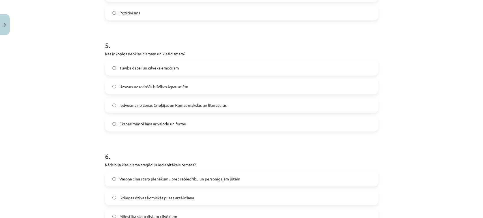
click at [70, 102] on div "Mācību tēma: Literatūras i - 11. klases 1.ieskaites mācību materiāls #4 Noslēgu…" at bounding box center [241, 109] width 483 height 218
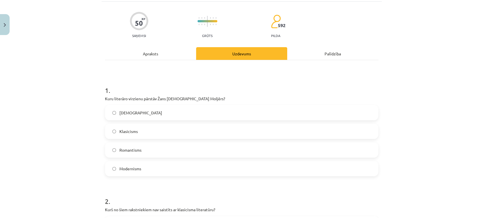
scroll to position [63, 0]
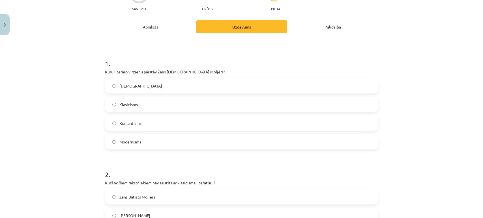
drag, startPoint x: 138, startPoint y: 103, endPoint x: 176, endPoint y: 90, distance: 40.4
click at [138, 103] on label "Klasicisms" at bounding box center [241, 105] width 272 height 14
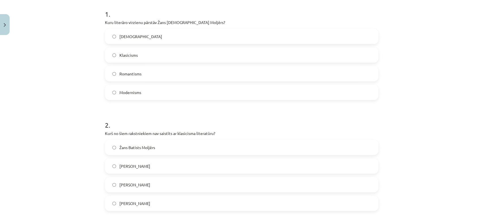
scroll to position [157, 0]
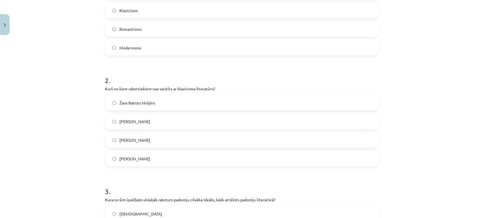
click at [130, 164] on label "[PERSON_NAME]" at bounding box center [241, 159] width 272 height 14
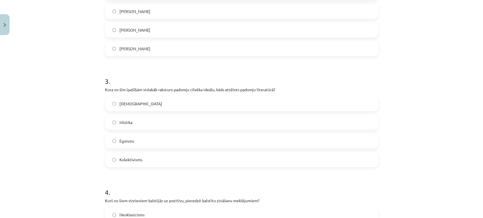
scroll to position [283, 0]
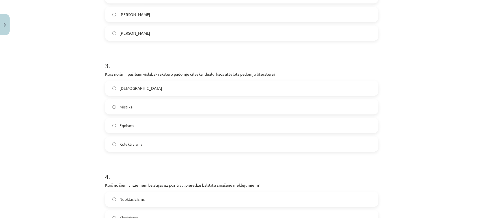
click at [126, 145] on span "Kolektīvisms" at bounding box center [130, 144] width 23 height 6
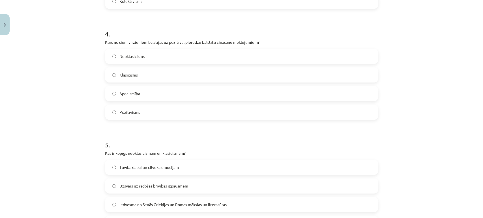
scroll to position [440, 0]
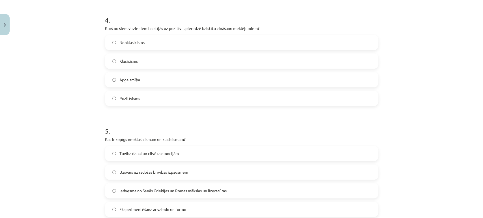
click at [127, 98] on span "Pozitīvisms" at bounding box center [129, 99] width 21 height 6
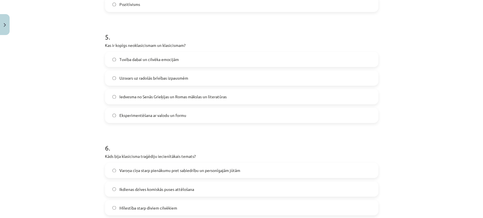
click at [147, 97] on span "Iedvesma no Senās Grieķijas un Romas mākslas un literatūras" at bounding box center [172, 97] width 107 height 6
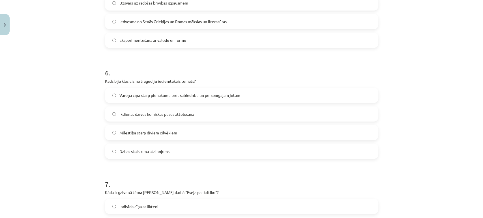
scroll to position [628, 0]
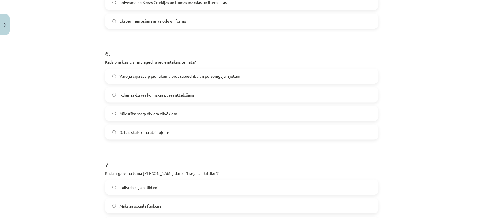
click at [128, 76] on span "Varoņa cīņa starp pienākumu pret sabiedrību un personīgajām jūtām" at bounding box center [179, 76] width 121 height 6
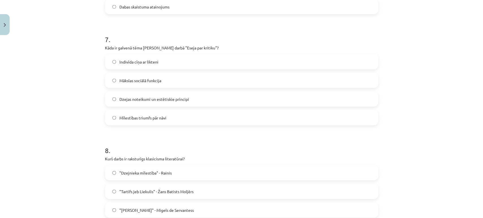
scroll to position [754, 0]
click at [168, 96] on span "Dzejas noteikumi un estētiskie principi" at bounding box center [154, 99] width 70 height 6
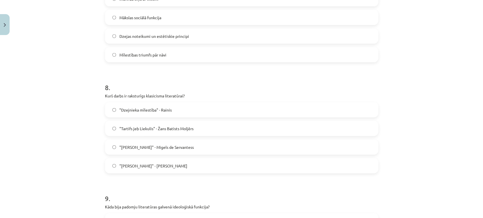
scroll to position [880, 0]
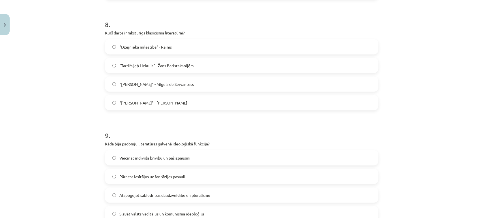
click at [148, 66] on span ""Tartifs jeb Liekulis" - Žans Batists Moljērs" at bounding box center [156, 66] width 74 height 6
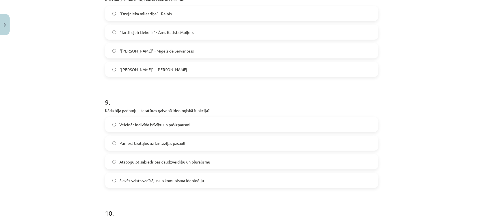
scroll to position [943, 0]
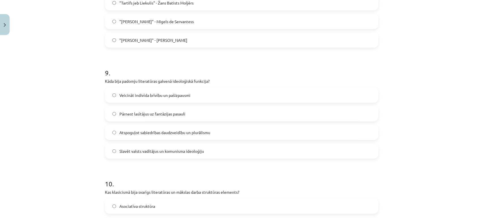
click at [147, 148] on label "Slavēt valsts vadītājus un komunisma ideoloģiju" at bounding box center [241, 151] width 272 height 14
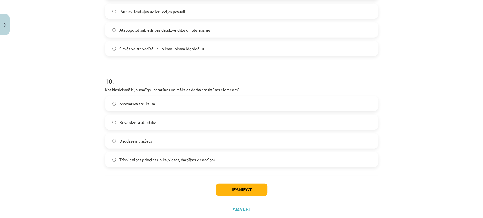
scroll to position [1060, 0]
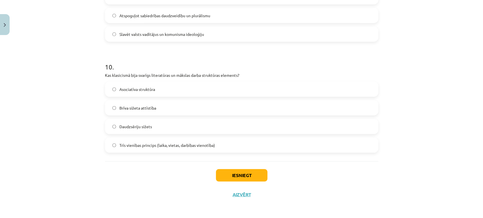
click at [142, 143] on span "Trīs vienības princips (laika, vietas, darbības vienotība)" at bounding box center [167, 146] width 96 height 6
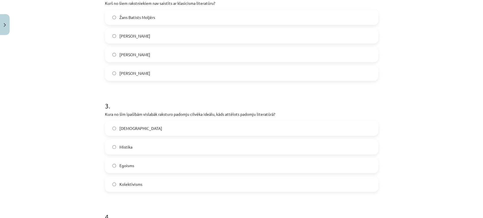
scroll to position [86, 0]
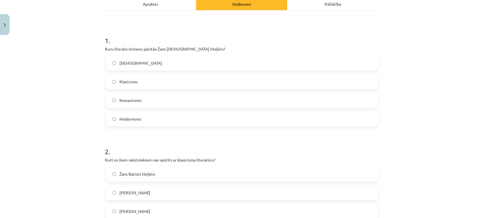
click at [127, 117] on span "Modernisms" at bounding box center [130, 119] width 22 height 6
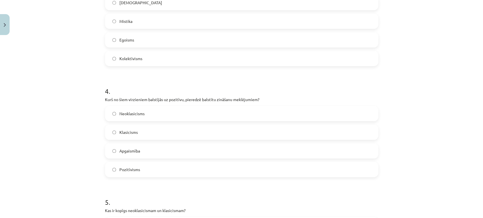
scroll to position [463, 0]
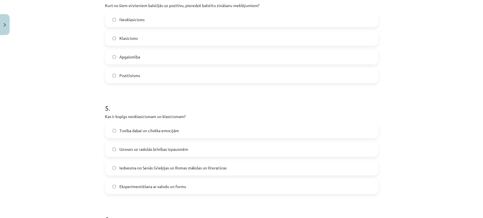
click at [133, 150] on span "Uzsvars uz radošās brīvības izpausmēm" at bounding box center [153, 149] width 69 height 6
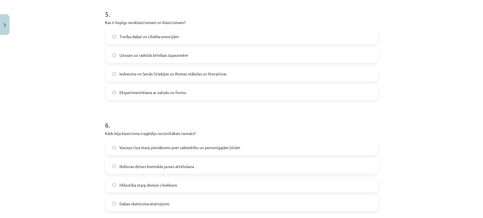
scroll to position [777, 0]
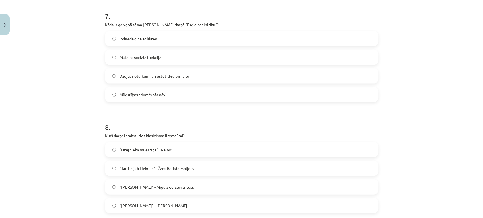
drag, startPoint x: 226, startPoint y: 204, endPoint x: 224, endPoint y: 201, distance: 3.8
click at [226, 203] on label ""Anna Kareņina" - Ļevs Tolstojs" at bounding box center [241, 206] width 272 height 14
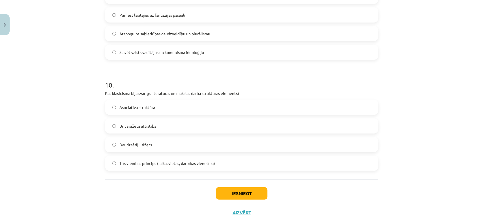
scroll to position [1060, 0]
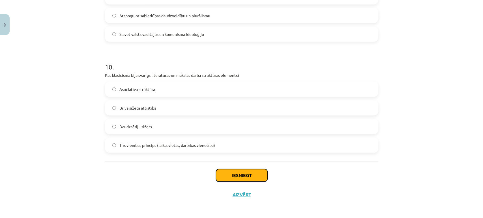
click at [240, 176] on button "Iesniegt" at bounding box center [241, 175] width 51 height 12
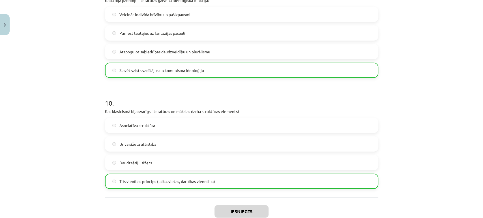
scroll to position [1077, 0]
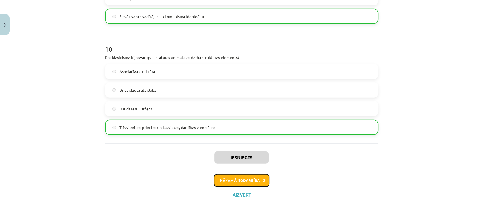
click at [230, 180] on button "Nākamā nodarbība" at bounding box center [241, 180] width 55 height 13
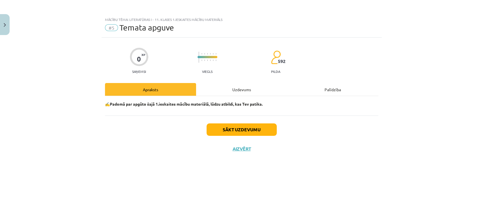
click at [232, 89] on div "Uzdevums" at bounding box center [241, 89] width 91 height 13
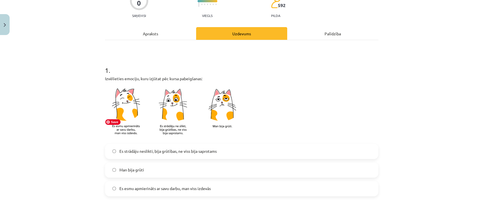
scroll to position [94, 0]
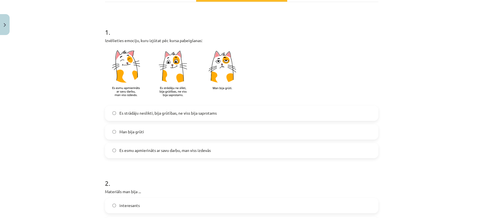
click at [143, 115] on span "Es strādāju neslikti, bija grūtības, ne viss bija saprotams" at bounding box center [167, 113] width 97 height 6
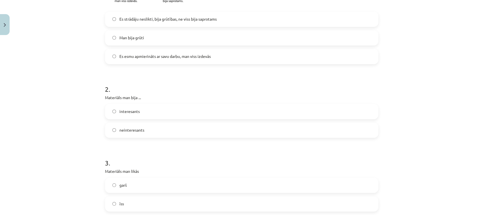
click at [145, 113] on label "interesants" at bounding box center [241, 112] width 272 height 14
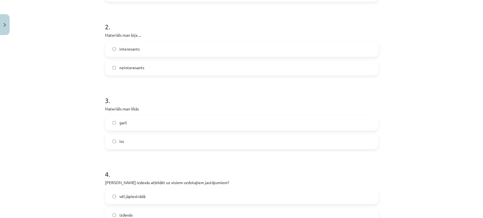
scroll to position [283, 0]
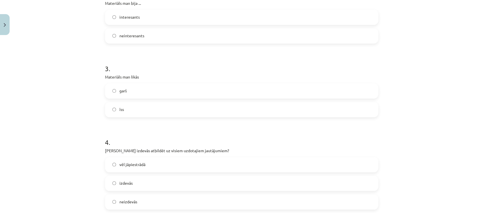
click at [131, 92] on label "garš" at bounding box center [241, 91] width 272 height 14
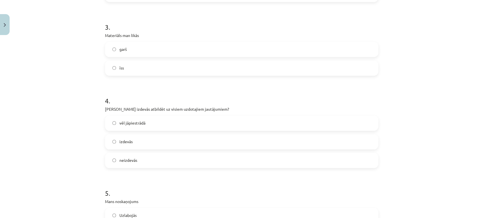
scroll to position [377, 0]
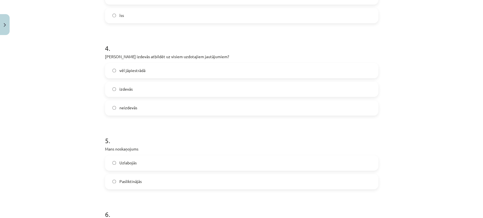
click at [130, 70] on span "vēl jāpiestrādā" at bounding box center [132, 71] width 26 height 6
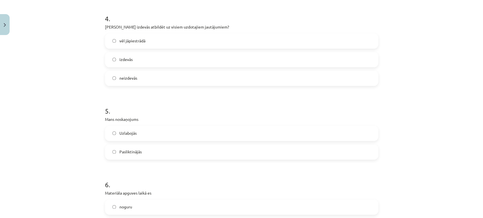
scroll to position [440, 0]
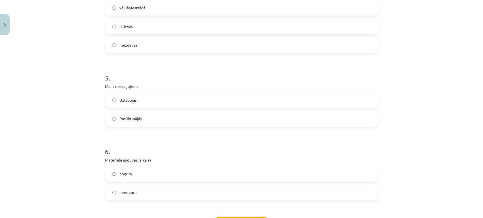
click at [143, 100] on label "Uzlabojās" at bounding box center [241, 100] width 272 height 14
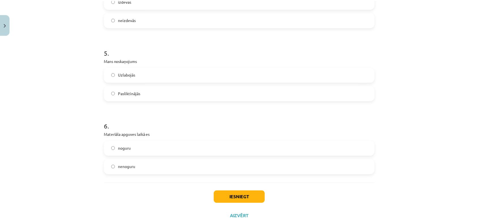
scroll to position [487, 0]
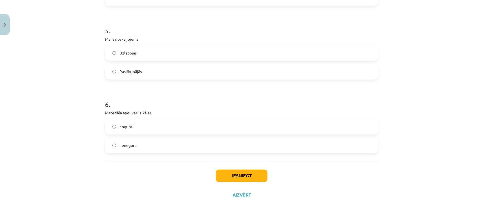
click at [132, 124] on label "noguru" at bounding box center [241, 127] width 272 height 14
click at [251, 173] on button "Iesniegt" at bounding box center [241, 176] width 51 height 12
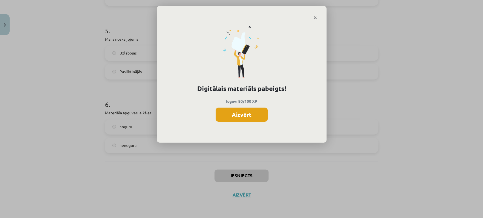
click at [244, 117] on button "Aizvērt" at bounding box center [241, 115] width 52 height 14
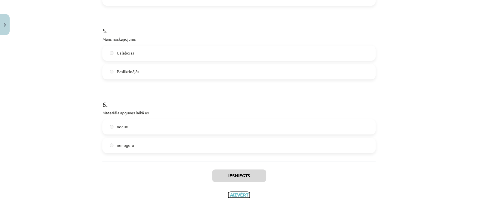
click at [228, 193] on button "Aizvērt" at bounding box center [238, 195] width 21 height 6
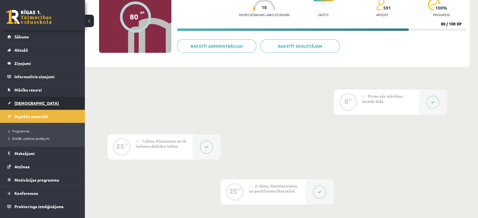
click at [29, 104] on span "[DEMOGRAPHIC_DATA]" at bounding box center [36, 103] width 44 height 5
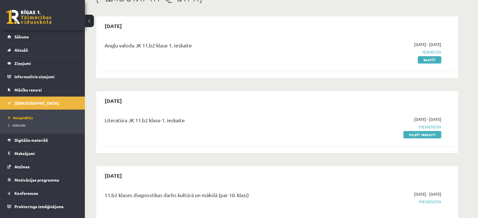
scroll to position [63, 0]
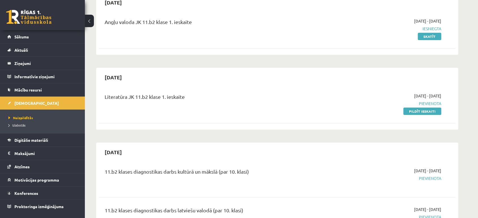
drag, startPoint x: 439, startPoint y: 106, endPoint x: 446, endPoint y: 94, distance: 13.0
click at [439, 106] on span "Pievienota" at bounding box center [388, 104] width 107 height 6
click at [428, 109] on link "Pildīt ieskaiti" at bounding box center [422, 111] width 38 height 7
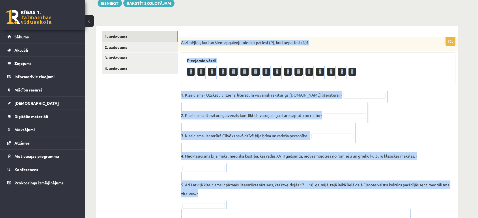
scroll to position [191, 0]
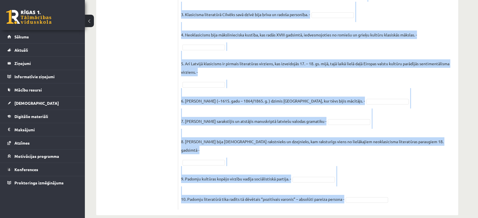
drag, startPoint x: 179, startPoint y: 76, endPoint x: 349, endPoint y: 220, distance: 222.3
copy div "Loremipsum, dolo si amet consecteturad el seddoei (T), inci utlaboree (D)! Magn…"
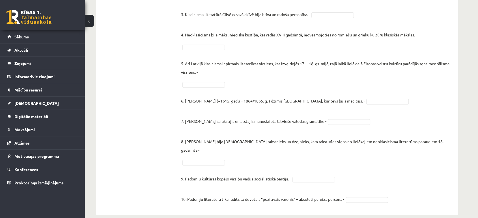
drag, startPoint x: 103, startPoint y: 61, endPoint x: 107, endPoint y: 61, distance: 4.3
click at [103, 61] on ul "1. uzdevums 2. uzdevums 3. uzdevums 4. uzdevums" at bounding box center [140, 60] width 76 height 300
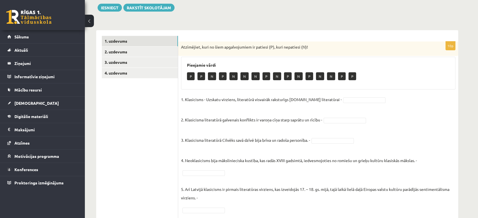
click at [187, 77] on p "P" at bounding box center [191, 76] width 8 height 8
click at [194, 76] on p "P" at bounding box center [191, 76] width 8 height 8
drag, startPoint x: 195, startPoint y: 78, endPoint x: 309, endPoint y: 87, distance: 114.0
click at [225, 82] on div "P P N P N N N P N P N P N N P P" at bounding box center [318, 76] width 262 height 13
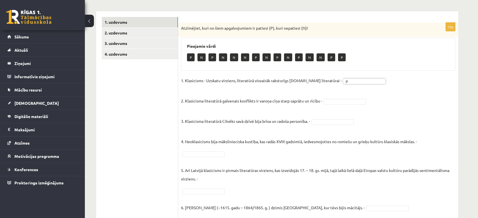
scroll to position [97, 0]
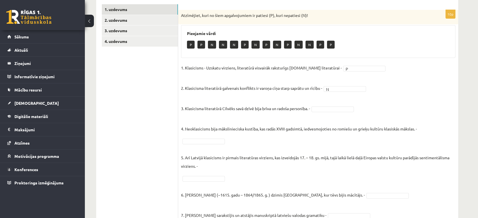
click at [335, 106] on fieldset "1. Klasicisms - Uzskatu virziens, literatūrā visvairāk raksturīgs [DOMAIN_NAME]…" at bounding box center [318, 183] width 274 height 238
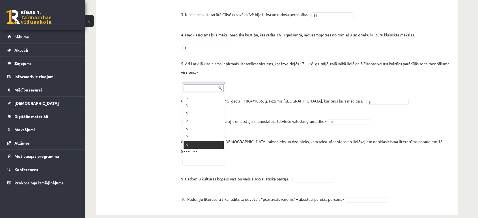
scroll to position [7, 0]
drag, startPoint x: 204, startPoint y: 151, endPoint x: 197, endPoint y: 149, distance: 7.0
click at [161, 151] on ul "1. uzdevums 2. uzdevums 3. uzdevums 4. uzdevums" at bounding box center [140, 60] width 76 height 300
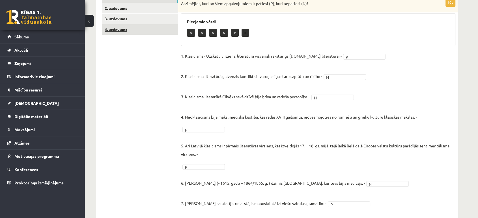
scroll to position [34, 0]
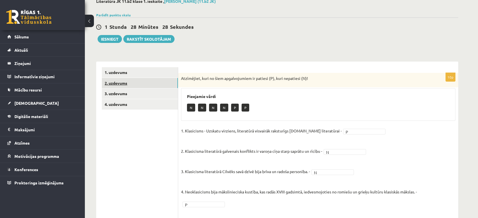
click at [139, 81] on link "2. uzdevums" at bounding box center [140, 83] width 76 height 10
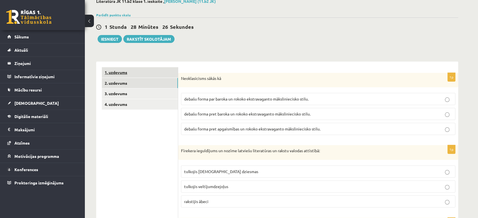
click at [147, 73] on link "1. uzdevums" at bounding box center [140, 72] width 76 height 10
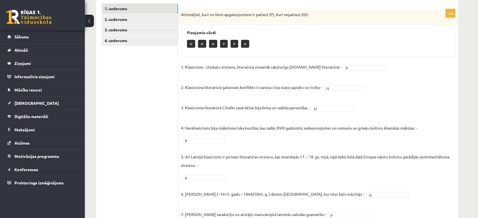
scroll to position [129, 0]
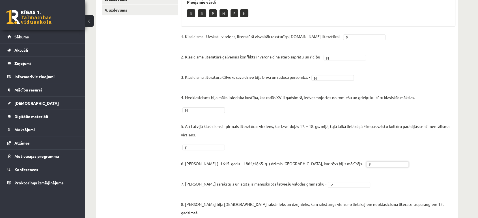
click at [332, 33] on fieldset "1. Klasicisms - Uzskatu virziens, literatūrā visvairāk raksturīgs [DOMAIN_NAME]…" at bounding box center [318, 151] width 274 height 238
drag, startPoint x: 332, startPoint y: 33, endPoint x: 331, endPoint y: 37, distance: 3.4
click at [332, 34] on fieldset "1. Klasicisms - Uzskatu virziens, literatūrā visvairāk raksturīgs [DOMAIN_NAME]…" at bounding box center [318, 151] width 274 height 238
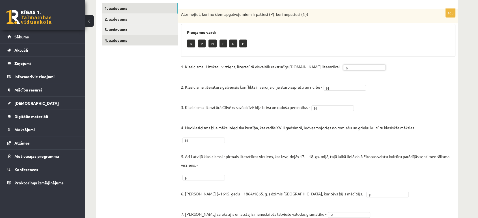
scroll to position [66, 0]
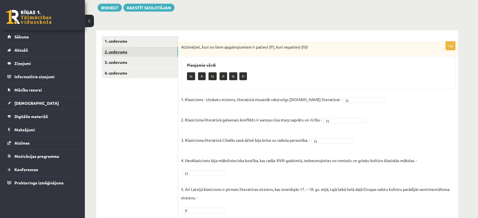
click at [125, 52] on link "2. uzdevums" at bounding box center [140, 52] width 76 height 10
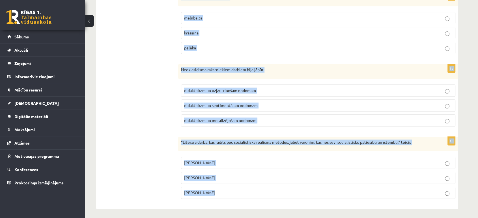
scroll to position [629, 0]
drag, startPoint x: 181, startPoint y: 46, endPoint x: 284, endPoint y: 191, distance: 177.8
copy form "Loremipsumdol sitam co adipis elits doe tempor in utlabo etdoloremagna aliquaen…"
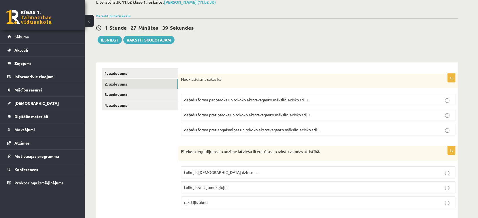
scroll to position [0, 0]
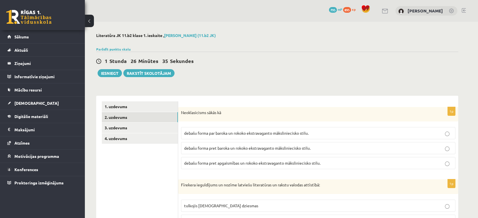
click at [251, 146] on span "debašu forma pret baroka un rokoko ekstravaganto māksliniecisko stilu." at bounding box center [247, 148] width 126 height 5
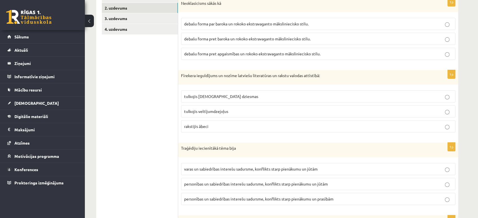
scroll to position [126, 0]
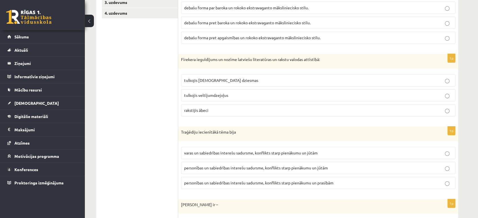
click at [201, 81] on span "tulkojis [DEMOGRAPHIC_DATA] dziesmas" at bounding box center [221, 80] width 74 height 5
click at [222, 79] on span "tulkojis [DEMOGRAPHIC_DATA] dziesmas" at bounding box center [221, 80] width 74 height 5
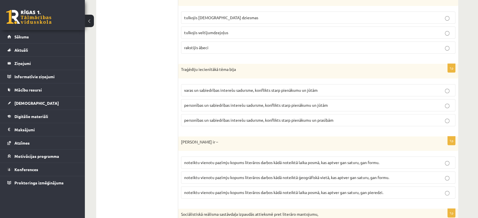
click at [286, 103] on span "personības un sabiedrības interešu sadursme, konflikts starp pienākumu un jūtām" at bounding box center [256, 105] width 144 height 5
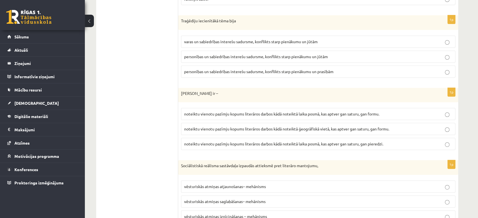
scroll to position [251, 0]
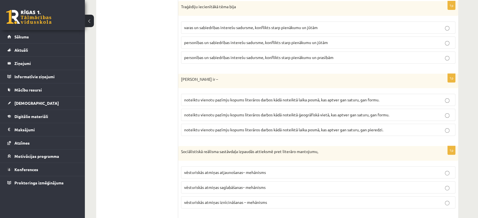
click at [304, 97] on span "noteiktu vienotu pazīmju kopums literāros darbos kādā noteiktā laika posmā, kas…" at bounding box center [281, 99] width 195 height 5
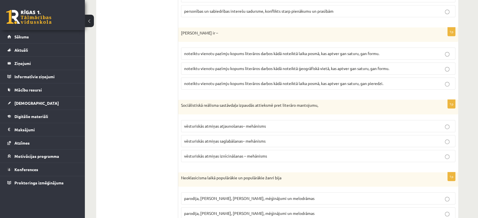
scroll to position [298, 0]
click at [210, 154] on span "vēsturiskās atmiņas iznīcināšanas – mehānisms" at bounding box center [225, 155] width 83 height 5
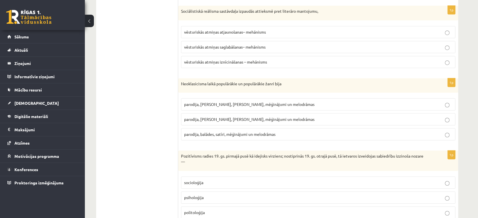
scroll to position [392, 0]
click at [215, 119] on span "parodija, [PERSON_NAME], [PERSON_NAME], mēģinājumi un melodrāmas" at bounding box center [249, 119] width 130 height 5
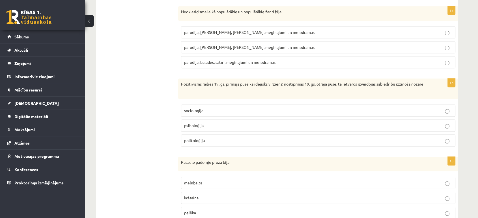
scroll to position [465, 0]
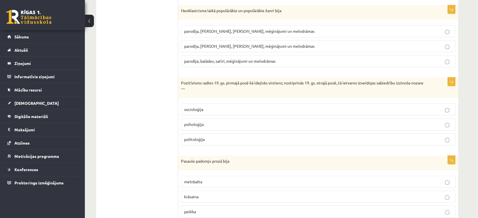
click at [197, 107] on span "socioloģija" at bounding box center [193, 109] width 19 height 5
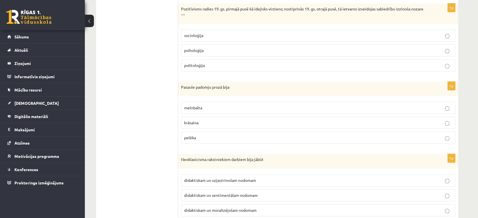
scroll to position [543, 0]
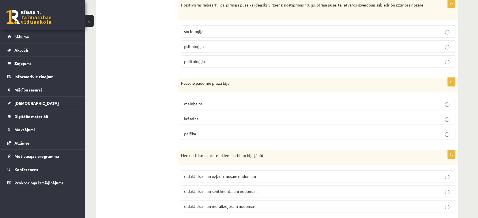
click at [197, 103] on span "melnbalta" at bounding box center [193, 103] width 18 height 5
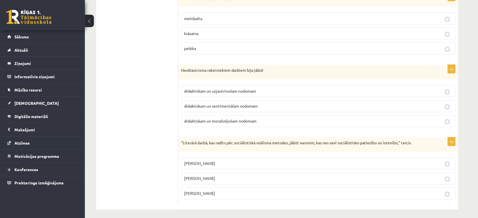
scroll to position [629, 0]
click at [228, 122] on p "didaktiskam un moralizējošam nodomam" at bounding box center [318, 121] width 268 height 6
click at [191, 192] on span "[PERSON_NAME]" at bounding box center [199, 192] width 31 height 5
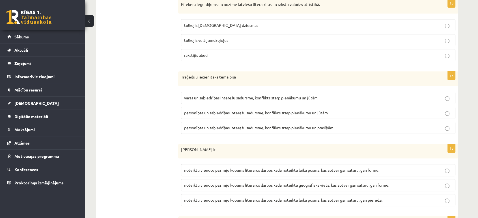
scroll to position [185, 0]
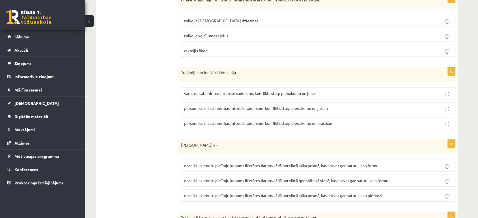
click at [192, 96] on p "varas un sabiedrības interešu sadursme, konflikts starp pienākumu un jūtām" at bounding box center [318, 93] width 268 height 6
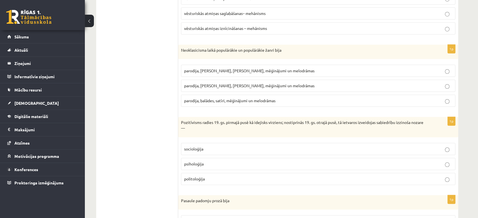
scroll to position [430, 0]
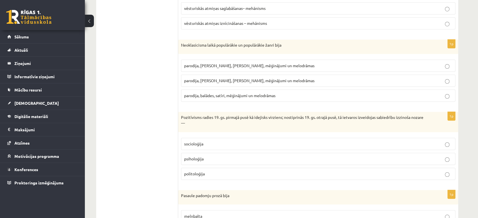
click at [189, 173] on span "politoloģija" at bounding box center [194, 173] width 21 height 5
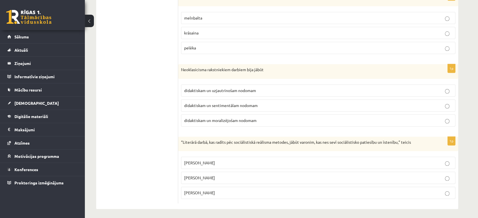
scroll to position [629, 0]
click at [218, 161] on p "[PERSON_NAME]" at bounding box center [318, 163] width 268 height 6
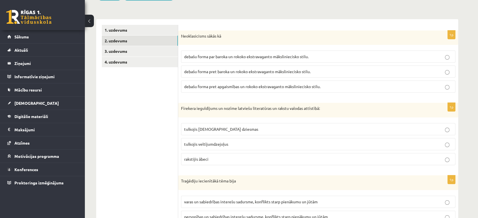
scroll to position [0, 0]
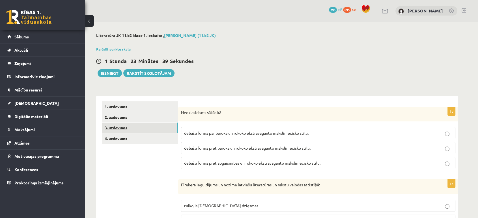
click at [131, 131] on link "3. uzdevums" at bounding box center [140, 128] width 76 height 10
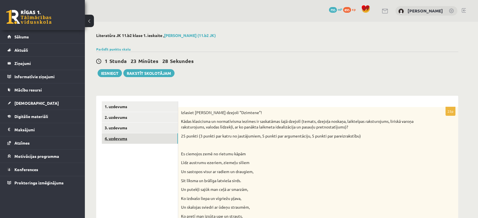
click at [166, 144] on link "4. uzdevums" at bounding box center [140, 138] width 76 height 10
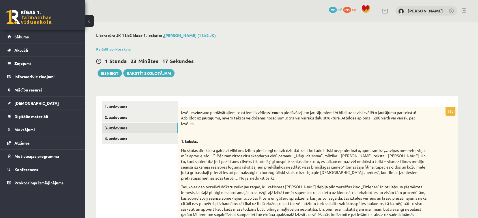
click at [115, 127] on link "3. uzdevums" at bounding box center [140, 128] width 76 height 10
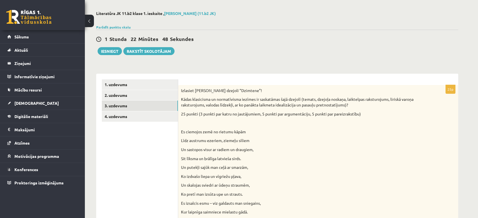
scroll to position [31, 0]
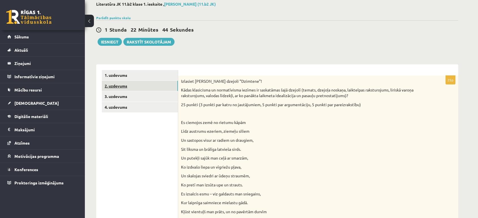
click at [122, 90] on link "2. uzdevums" at bounding box center [140, 86] width 76 height 10
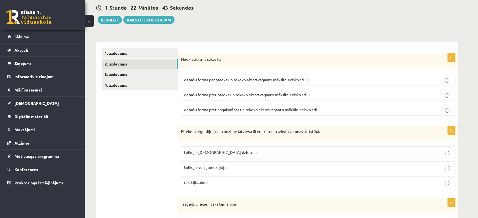
scroll to position [63, 0]
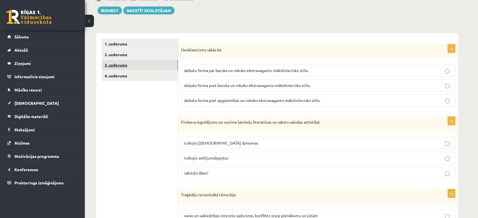
click at [115, 66] on link "3. uzdevums" at bounding box center [140, 65] width 76 height 10
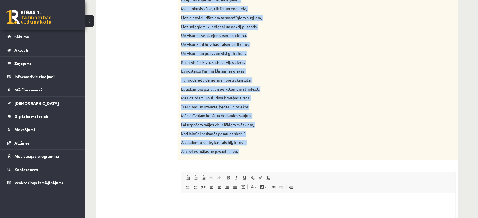
scroll to position [502, 0]
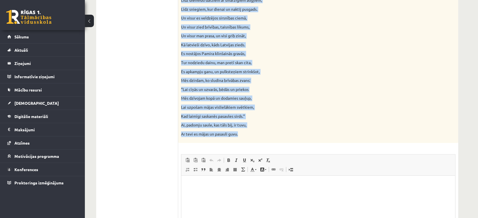
drag, startPoint x: 181, startPoint y: 113, endPoint x: 242, endPoint y: 136, distance: 65.4
copy div "Izlasiet Jāņa Sudrabkalna dzejoli “Dzimtene”! Kādas klasicisma un normatīvisma …"
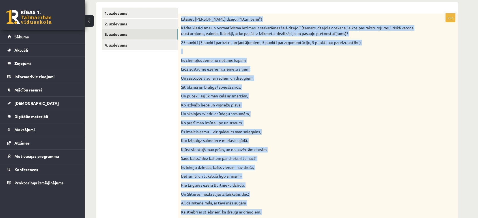
scroll to position [0, 0]
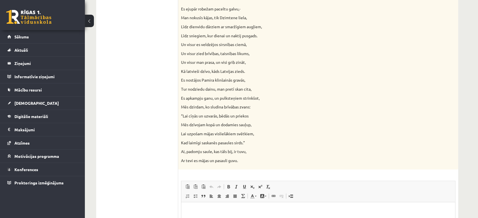
scroll to position [573, 0]
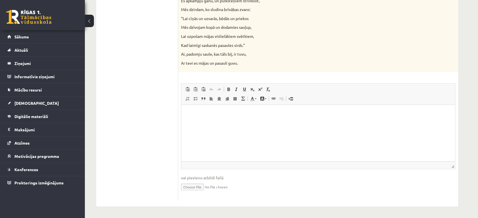
click at [202, 108] on html at bounding box center [318, 113] width 274 height 17
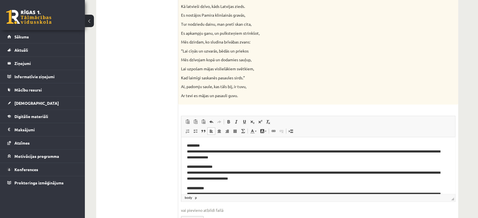
scroll to position [540, 0]
drag, startPoint x: 208, startPoint y: 146, endPoint x: 182, endPoint y: 145, distance: 25.8
click at [182, 145] on html "**********" at bounding box center [318, 216] width 274 height 157
click at [226, 122] on span at bounding box center [228, 122] width 5 height 5
click at [215, 150] on p "**********" at bounding box center [316, 153] width 258 height 18
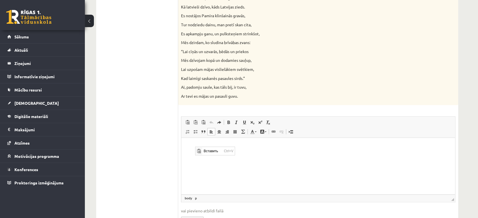
scroll to position [0, 0]
click at [206, 145] on p "Визуальный текстовый редактор, wiswyg-editor-user-answer-47024899443960" at bounding box center [318, 147] width 262 height 6
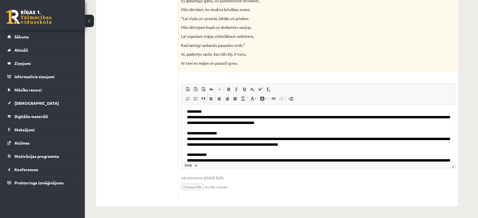
scroll to position [8, 0]
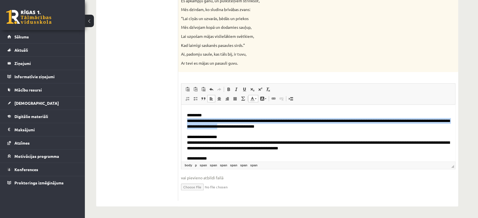
drag, startPoint x: 186, startPoint y: 121, endPoint x: 221, endPoint y: 129, distance: 35.3
click at [221, 129] on html "**********" at bounding box center [318, 186] width 274 height 180
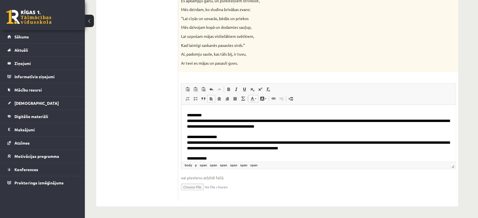
click at [272, 130] on body "**********" at bounding box center [318, 186] width 262 height 168
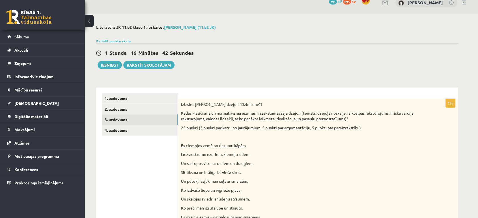
scroll to position [15, 0]
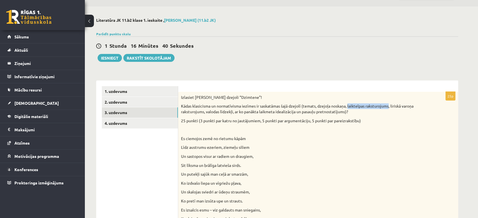
drag, startPoint x: 348, startPoint y: 106, endPoint x: 390, endPoint y: 108, distance: 42.2
click at [390, 108] on p "Kādas klasicisma un normatīvisma iezīmes ir saskatāmas šajā dzejolī (temats, dz…" at bounding box center [304, 108] width 246 height 11
copy p "laiktelpas raksturojums"
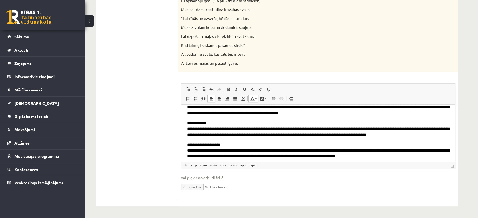
scroll to position [34, 0]
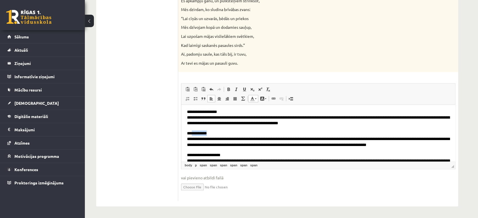
drag, startPoint x: 209, startPoint y: 130, endPoint x: 192, endPoint y: 134, distance: 17.6
click at [192, 134] on p "**********" at bounding box center [318, 139] width 262 height 17
click at [192, 134] on p "**********" at bounding box center [316, 139] width 258 height 17
click at [292, 139] on span "**********" at bounding box center [314, 142] width 254 height 10
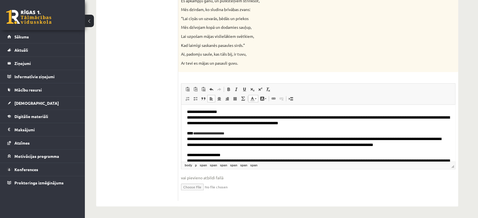
click at [229, 139] on span "**********" at bounding box center [314, 142] width 254 height 10
click at [230, 139] on span "**********" at bounding box center [314, 142] width 254 height 10
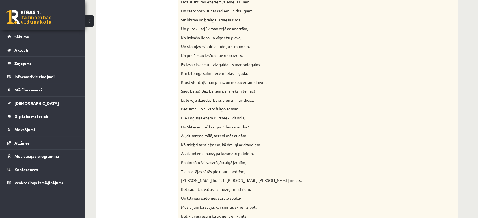
scroll to position [0, 0]
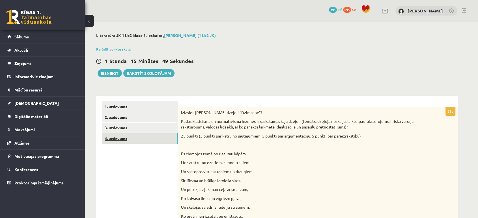
click at [125, 137] on link "4. uzdevums" at bounding box center [140, 138] width 76 height 10
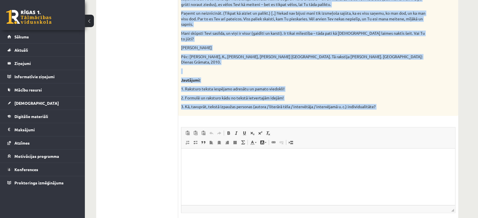
scroll to position [527, 0]
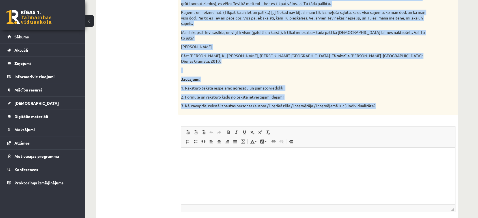
drag, startPoint x: 180, startPoint y: 63, endPoint x: 393, endPoint y: 95, distance: 215.0
copy div "Izvēlies vienu no piedāvātajiem tekstiem! Izvēlies vienu no piedāvātajiem jautā…"
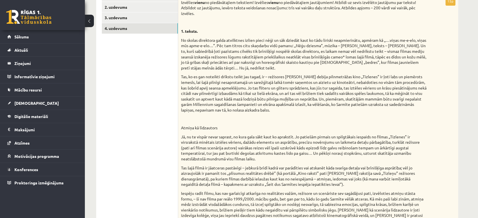
scroll to position [20, 0]
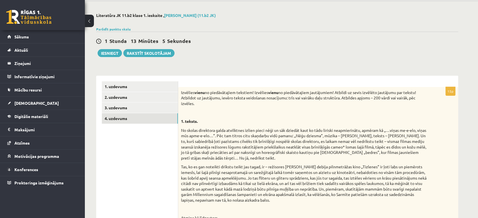
drag, startPoint x: 182, startPoint y: 131, endPoint x: 310, endPoint y: 202, distance: 147.3
copy div "No skolas direktora galda atvilktnes izlien pieci nēģi un sāk dziedāt kaut ko t…"
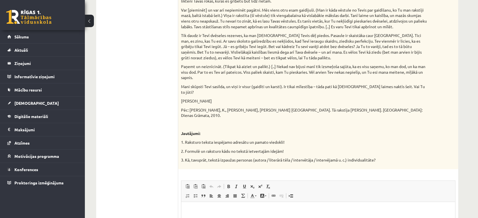
scroll to position [559, 0]
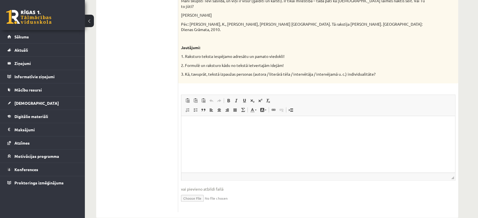
click at [237, 133] on html at bounding box center [318, 124] width 274 height 17
drag, startPoint x: 252, startPoint y: 125, endPoint x: 165, endPoint y: 120, distance: 87.2
click at [181, 120] on html "**********" at bounding box center [318, 124] width 274 height 17
copy p "**********"
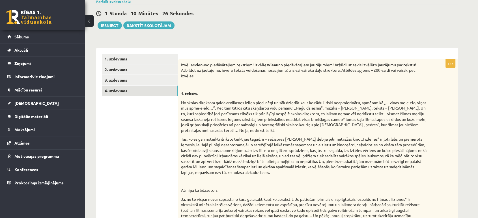
scroll to position [0, 0]
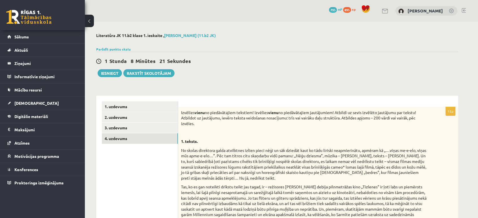
click at [210, 75] on div "1 Stunda 8 Minūtes 21 Sekundes Ieskaite saglabāta! Iesniegt Rakstīt skolotājam" at bounding box center [277, 64] width 362 height 25
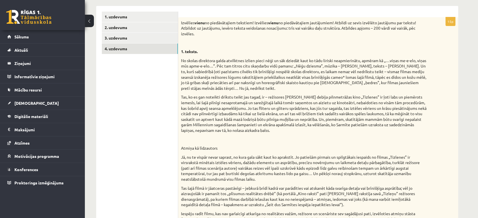
scroll to position [38, 0]
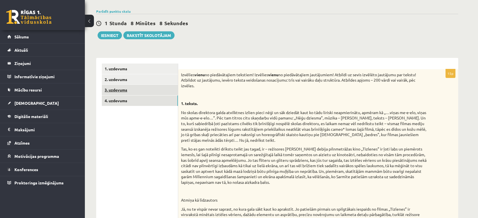
click at [127, 93] on link "3. uzdevums" at bounding box center [140, 90] width 76 height 10
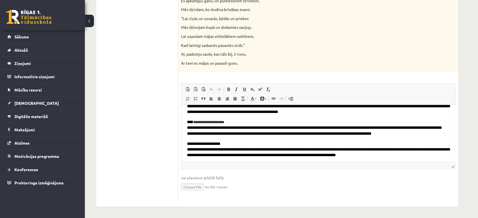
scroll to position [0, 0]
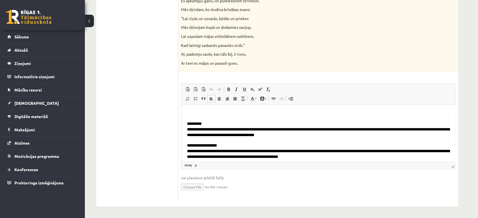
click at [200, 128] on span "**********" at bounding box center [318, 133] width 263 height 10
click at [255, 129] on span "**********" at bounding box center [318, 133] width 263 height 10
click at [346, 130] on span "**********" at bounding box center [318, 133] width 263 height 10
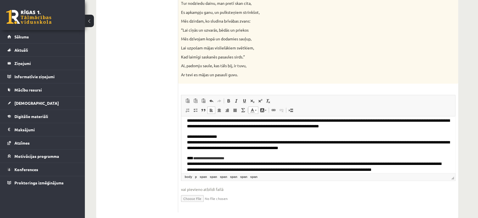
scroll to position [21, 0]
click at [238, 142] on span "**********" at bounding box center [318, 145] width 263 height 10
click at [265, 141] on span "**********" at bounding box center [318, 145] width 263 height 10
drag, startPoint x: 263, startPoint y: 143, endPoint x: 325, endPoint y: 141, distance: 61.9
click at [325, 141] on span "**********" at bounding box center [318, 145] width 263 height 10
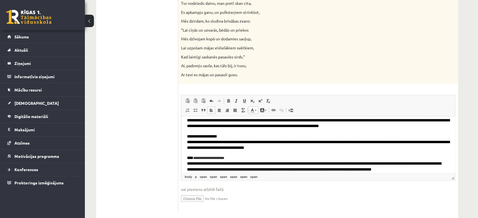
click at [310, 143] on span "**********" at bounding box center [318, 145] width 263 height 10
click at [315, 147] on span "**********" at bounding box center [318, 145] width 263 height 10
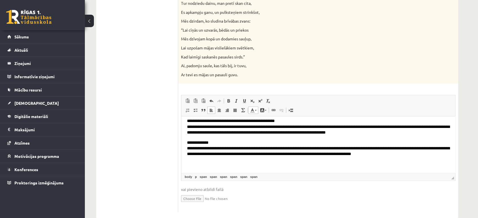
scroll to position [118, 0]
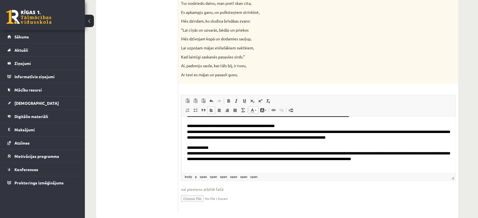
click at [315, 155] on span "**********" at bounding box center [318, 157] width 263 height 10
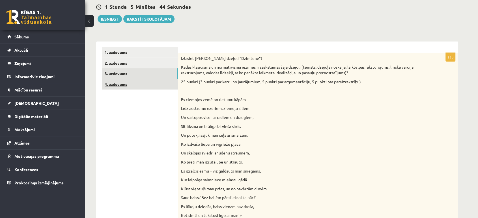
scroll to position [53, 0]
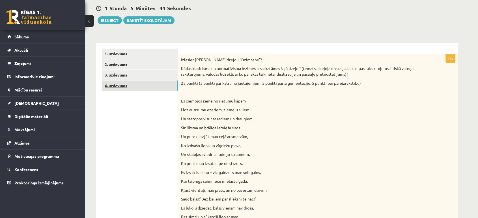
click at [124, 87] on link "4. uzdevums" at bounding box center [140, 86] width 76 height 10
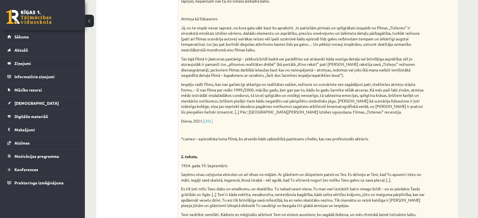
scroll to position [220, 0]
click at [234, 117] on div "Izvēlies vienu no piedāvātajiem tekstiem! Izvēlies vienu no piedāvātajiem jautā…" at bounding box center [318, 154] width 280 height 535
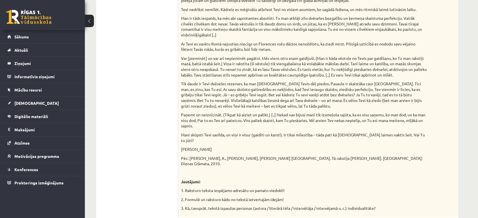
scroll to position [432, 0]
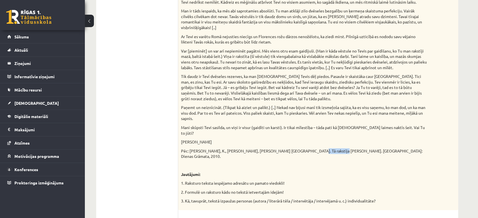
drag, startPoint x: 295, startPoint y: 146, endPoint x: 323, endPoint y: 146, distance: 28.0
click at [323, 148] on p "Pēc: Fridrihsons, K., Repše, G. Mala. Tā rakstīja Fridrihsons. Rīga: Dienas Grā…" at bounding box center [304, 153] width 246 height 11
copy p "Dienas Grāmata"
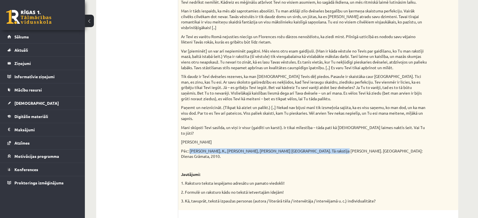
drag, startPoint x: 189, startPoint y: 146, endPoint x: 323, endPoint y: 146, distance: 133.5
click at [323, 148] on p "Pēc: Fridrihsons, K., Repše, G. Mala. Tā rakstīja Fridrihsons. Rīga: Dienas Grā…" at bounding box center [304, 153] width 246 height 11
copy p "Fridrihsons, K., Repše, G. Mala. Tā rakstīja Fridrihsons. Rīga: Dienas Grāmata"
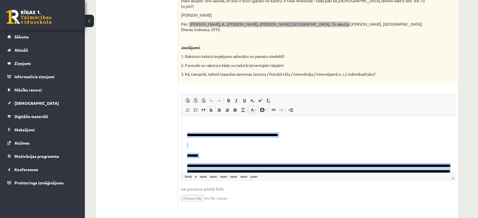
scroll to position [61, 0]
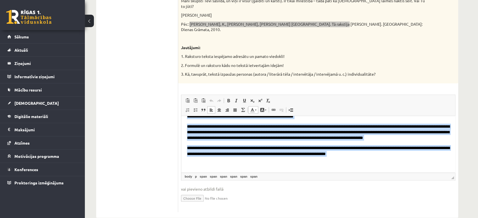
drag, startPoint x: 186, startPoint y: 135, endPoint x: 388, endPoint y: 157, distance: 202.9
click at [388, 157] on html "**********" at bounding box center [318, 114] width 274 height 118
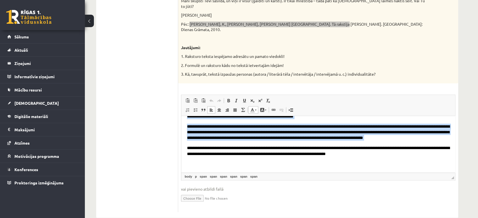
copy body "**********"
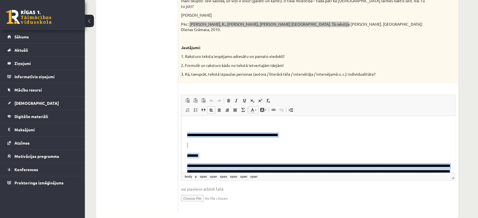
click at [208, 140] on body "**********" at bounding box center [318, 175] width 262 height 107
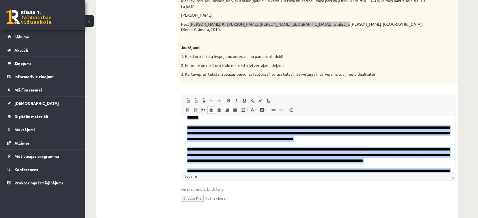
scroll to position [61, 0]
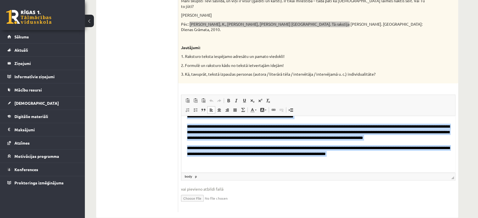
drag, startPoint x: 186, startPoint y: 146, endPoint x: 275, endPoint y: 157, distance: 90.3
click at [275, 157] on html "**********" at bounding box center [318, 114] width 274 height 118
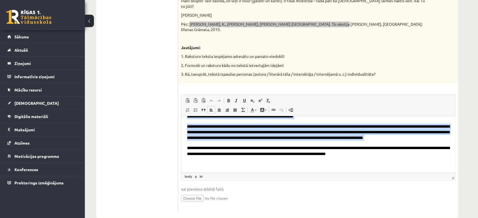
click at [224, 153] on span "**********" at bounding box center [318, 151] width 263 height 10
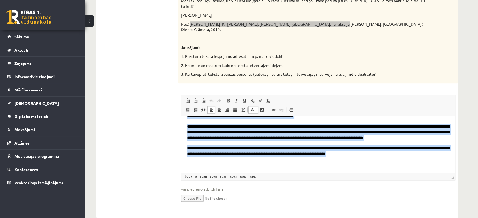
drag, startPoint x: 185, startPoint y: 163, endPoint x: 376, endPoint y: 156, distance: 191.0
click at [376, 156] on html "**********" at bounding box center [318, 114] width 274 height 118
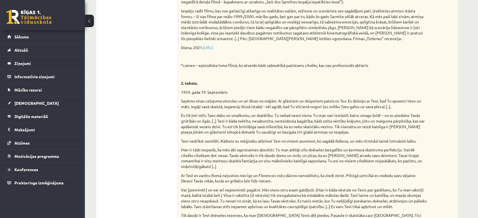
scroll to position [0, 0]
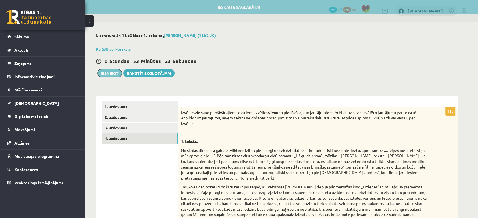
click at [111, 72] on button "Iesniegt" at bounding box center [110, 73] width 24 height 8
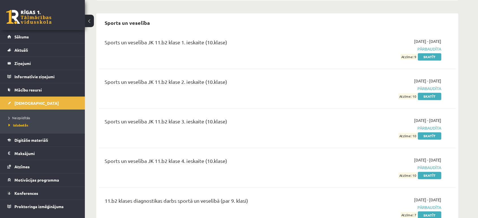
scroll to position [879, 0]
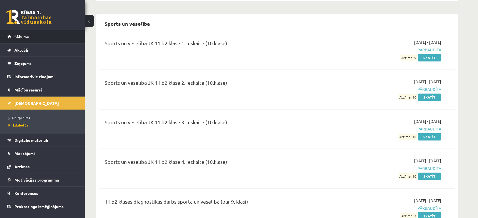
click at [34, 36] on link "Sākums" at bounding box center [42, 36] width 70 height 13
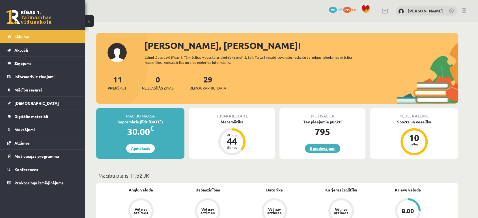
click at [321, 153] on link "6 piedāvājumi" at bounding box center [322, 148] width 35 height 9
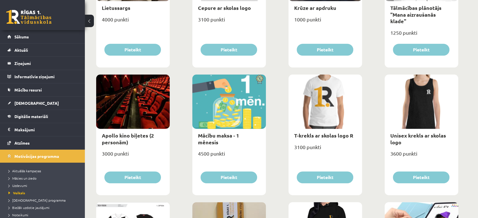
scroll to position [146, 0]
